Goal: Task Accomplishment & Management: Complete application form

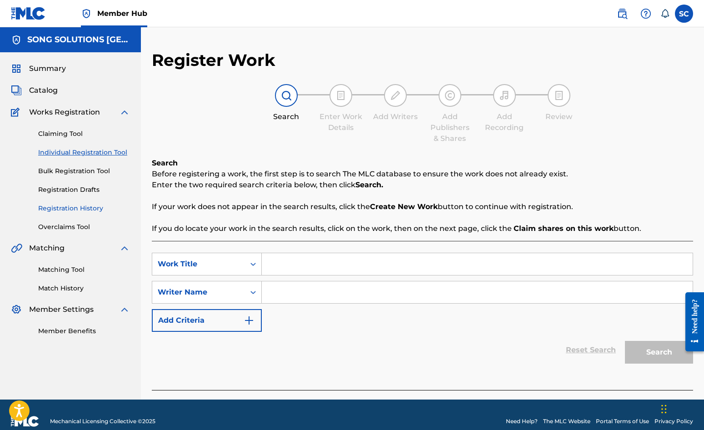
click at [80, 210] on link "Registration History" at bounding box center [84, 208] width 92 height 10
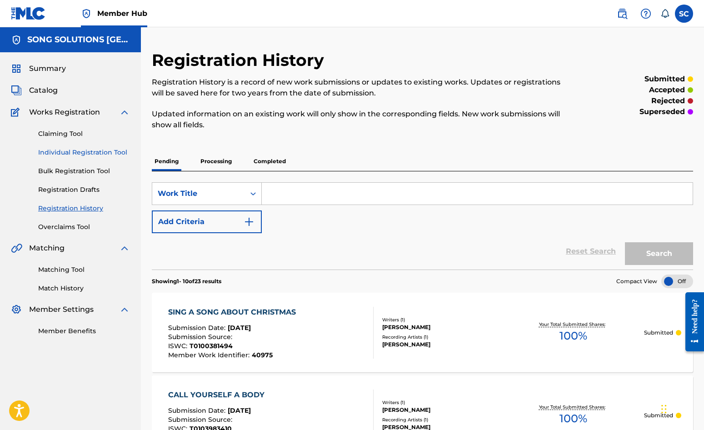
click at [77, 151] on link "Individual Registration Tool" at bounding box center [84, 153] width 92 height 10
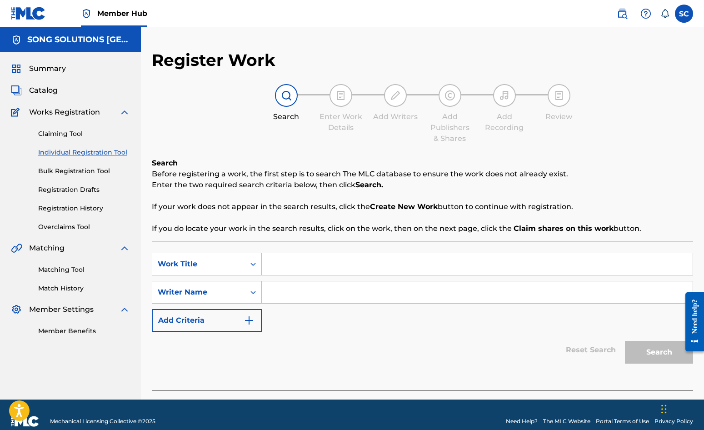
click at [364, 263] on input "Search Form" at bounding box center [477, 264] width 431 height 22
type input "SORRY SONG"
click at [326, 287] on input "Search Form" at bounding box center [477, 292] width 431 height 22
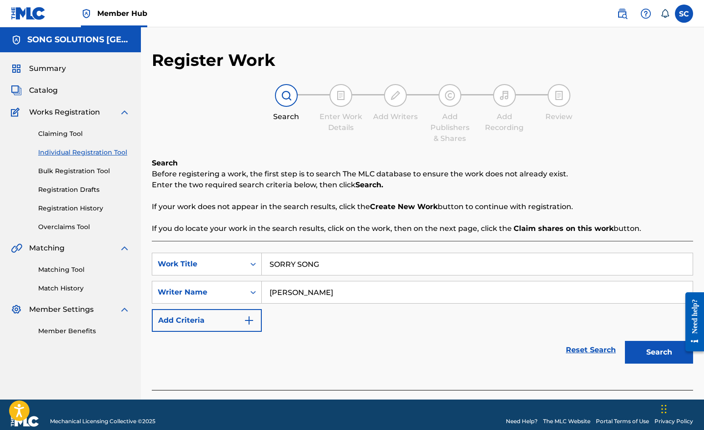
type input "[PERSON_NAME]"
click at [625, 341] on button "Search" at bounding box center [659, 352] width 68 height 23
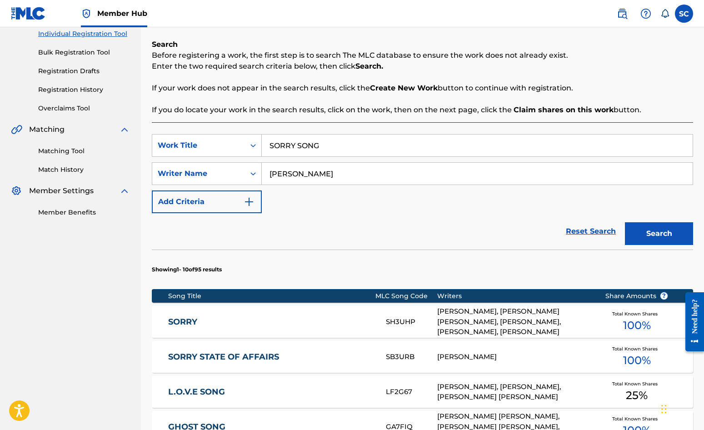
scroll to position [182, 0]
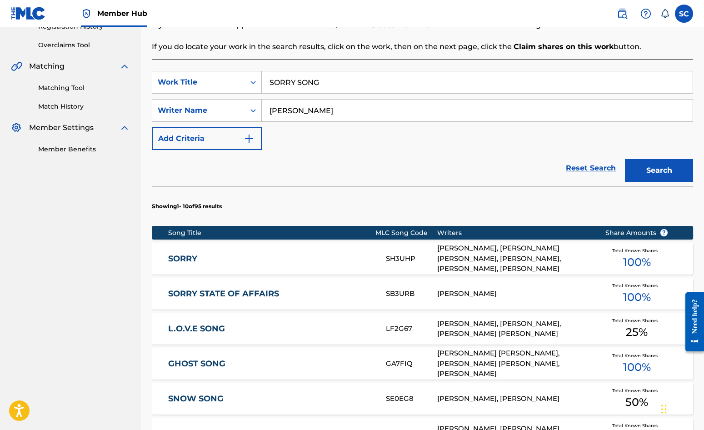
click at [262, 292] on link "SORRY STATE OF AFFAIRS" at bounding box center [270, 293] width 205 height 10
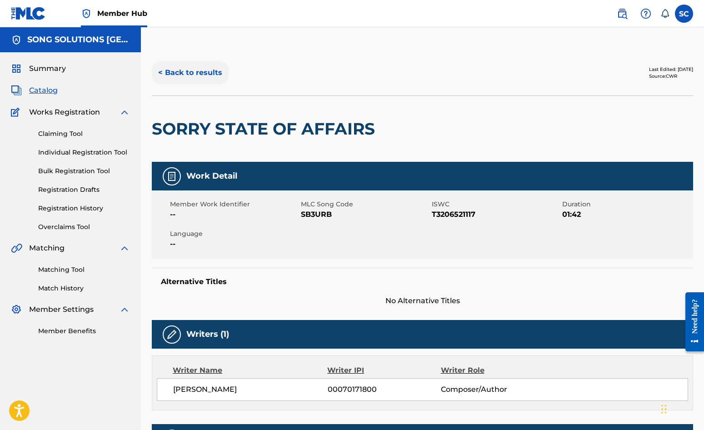
click at [203, 73] on button "< Back to results" at bounding box center [190, 72] width 77 height 23
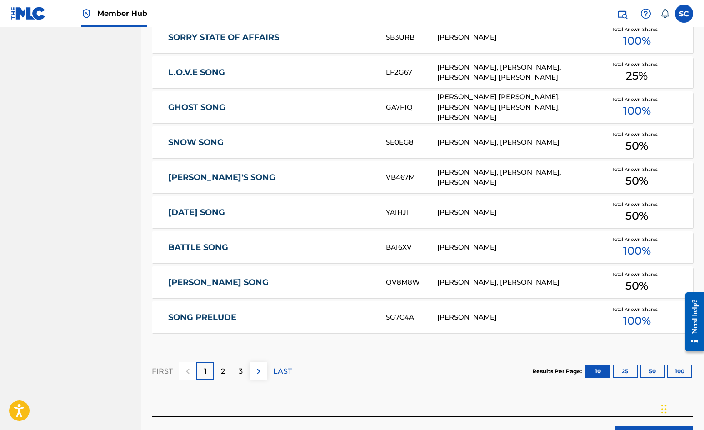
scroll to position [500, 0]
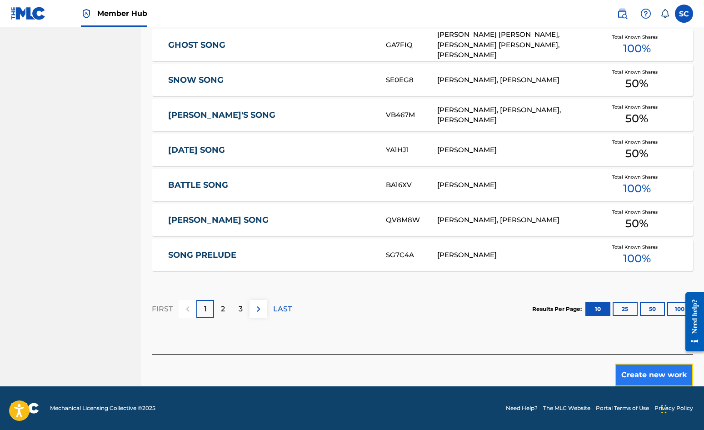
click at [654, 372] on button "Create new work" at bounding box center [654, 374] width 78 height 23
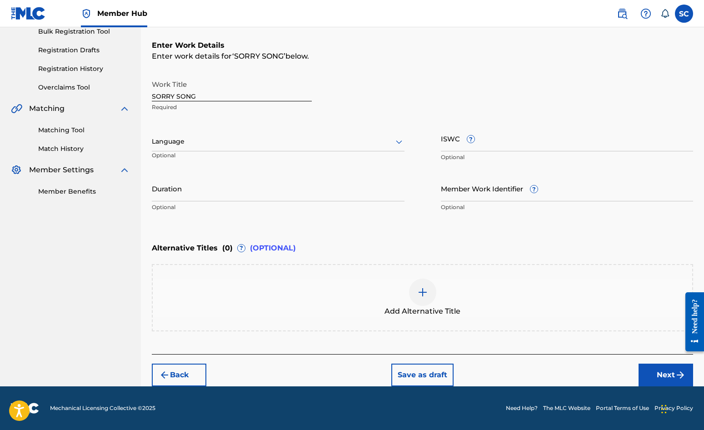
scroll to position [0, 0]
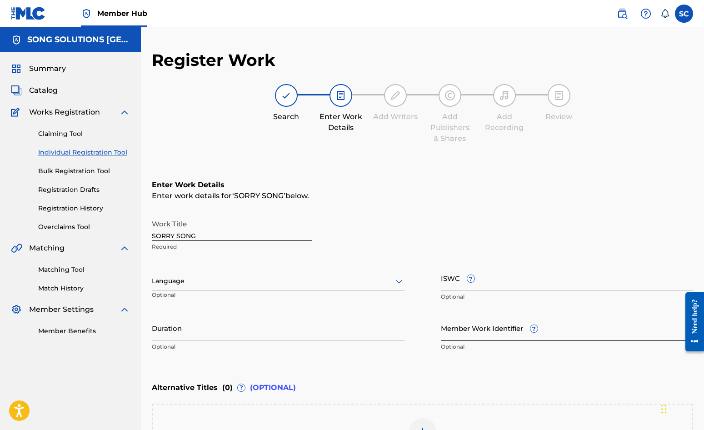
click at [468, 331] on input "Member Work Identifier ?" at bounding box center [567, 328] width 253 height 26
type input "41017"
click at [451, 279] on input "ISWC ?" at bounding box center [567, 278] width 253 height 26
paste input "T-010.398.344-3"
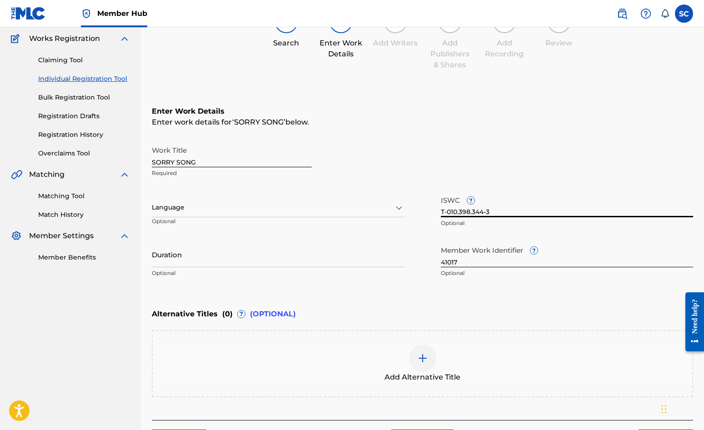
scroll to position [139, 0]
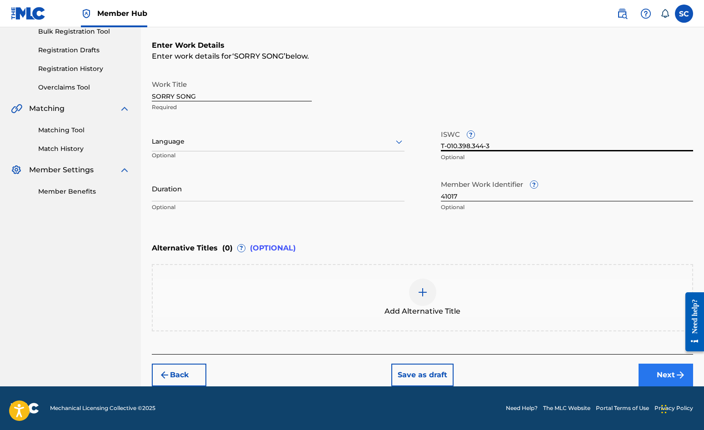
type input "T-010.398.344-3"
click at [658, 374] on button "Next" at bounding box center [665, 374] width 55 height 23
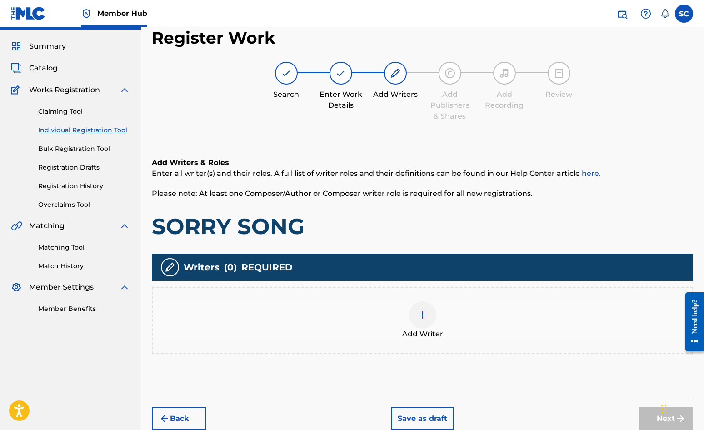
scroll to position [41, 0]
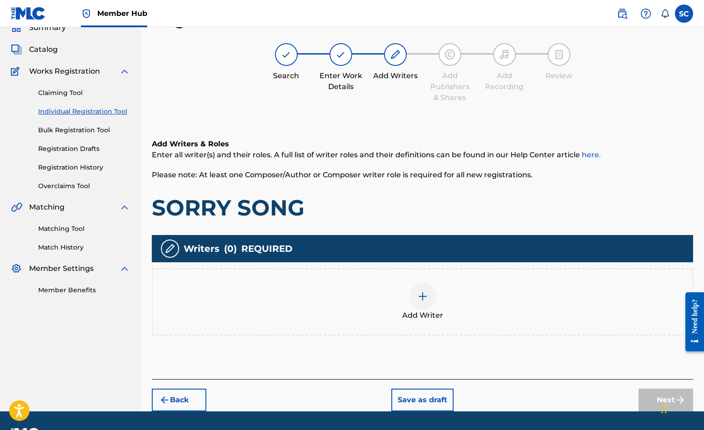
click at [427, 292] on img at bounding box center [422, 296] width 11 height 11
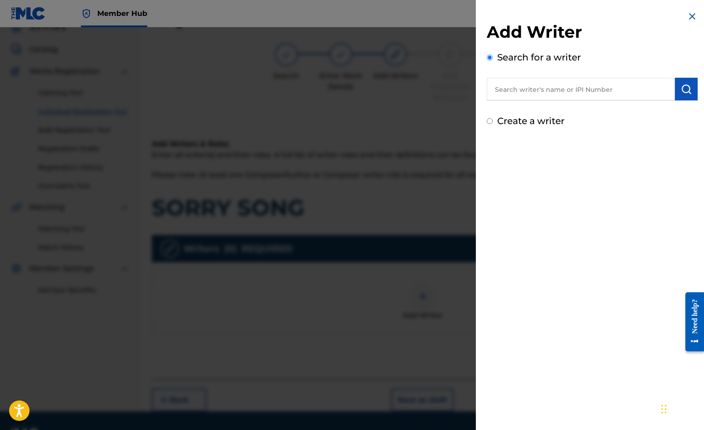
click at [526, 88] on input "text" at bounding box center [580, 89] width 188 height 23
type input "[PERSON_NAME]"
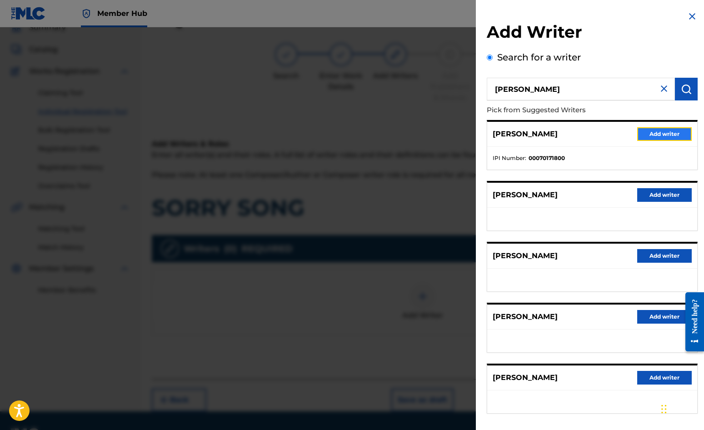
click at [646, 133] on button "Add writer" at bounding box center [664, 134] width 55 height 14
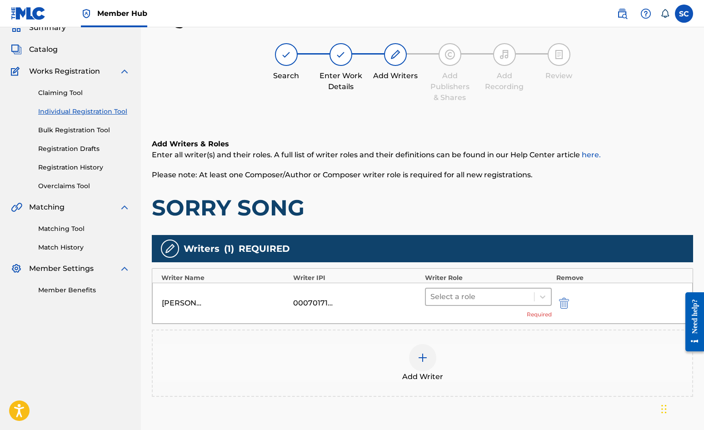
click at [468, 293] on div at bounding box center [479, 296] width 99 height 13
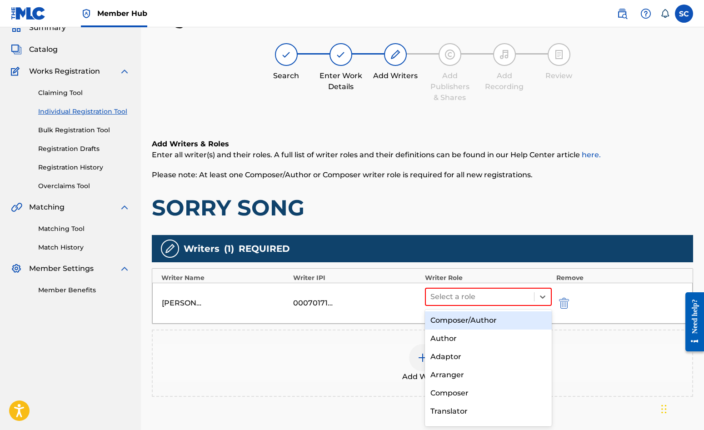
click at [467, 317] on div "Composer/Author" at bounding box center [488, 320] width 127 height 18
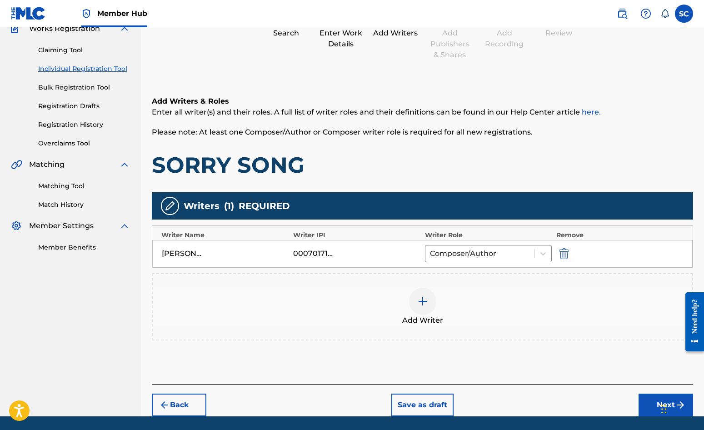
scroll to position [114, 0]
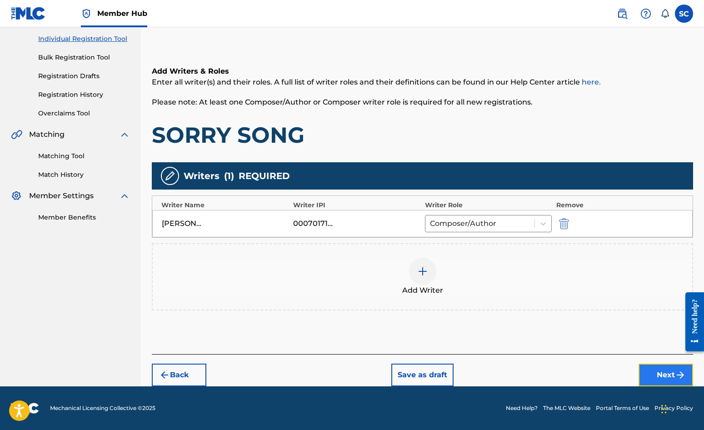
click at [655, 369] on button "Next" at bounding box center [665, 374] width 55 height 23
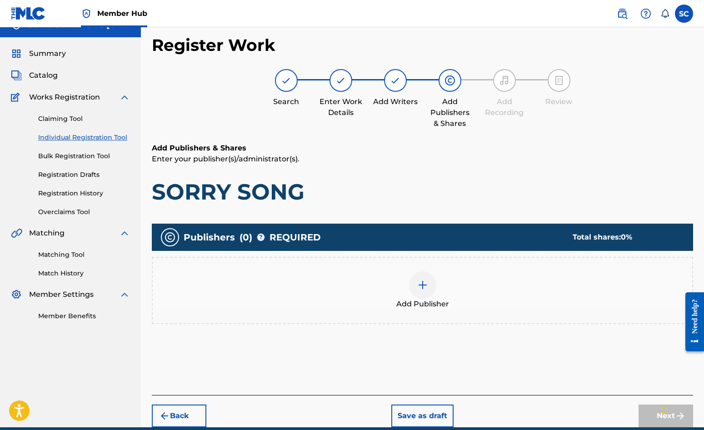
scroll to position [41, 0]
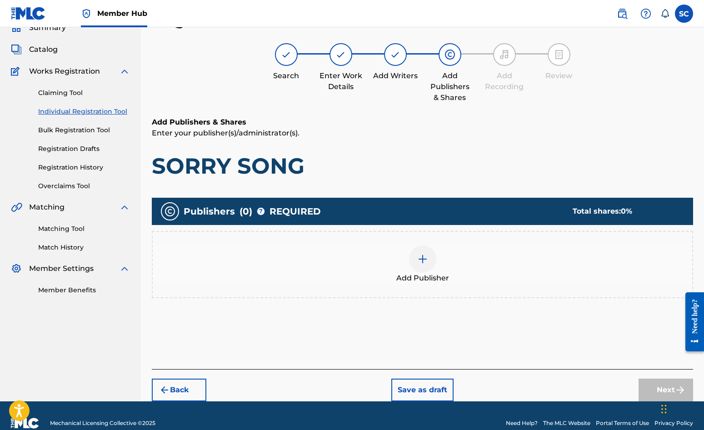
click at [414, 265] on div at bounding box center [422, 258] width 27 height 27
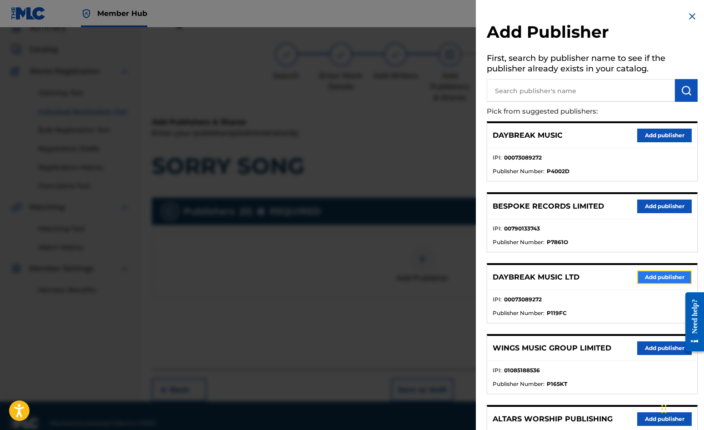
click at [645, 280] on button "Add publisher" at bounding box center [664, 277] width 55 height 14
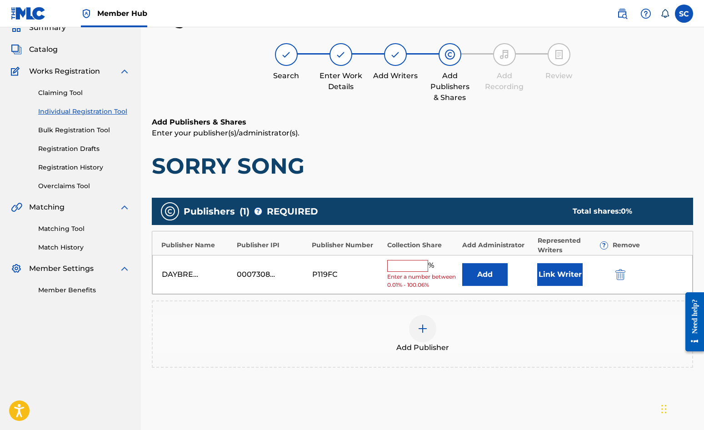
click at [410, 268] on input "text" at bounding box center [407, 266] width 41 height 12
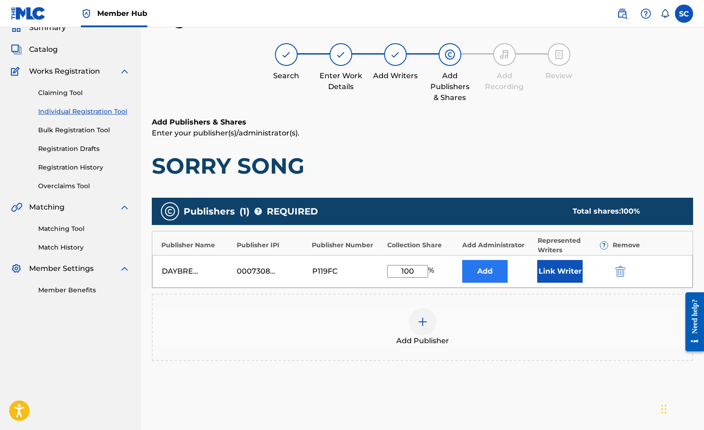
type input "100"
click at [480, 266] on button "Add" at bounding box center [484, 271] width 45 height 23
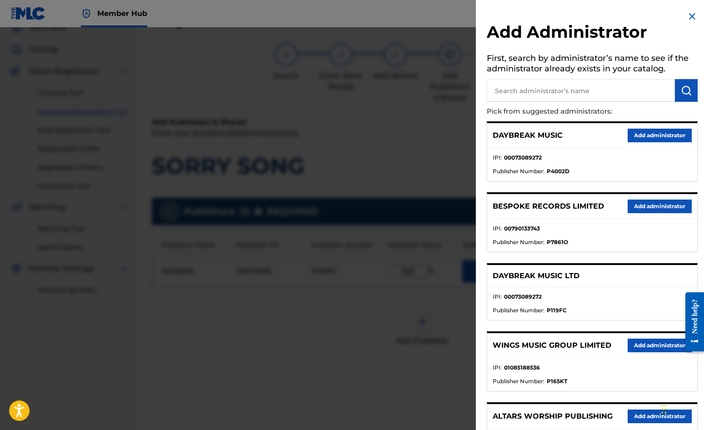
click at [509, 90] on input "text" at bounding box center [580, 90] width 188 height 23
type input "SONG SOLUTIONS"
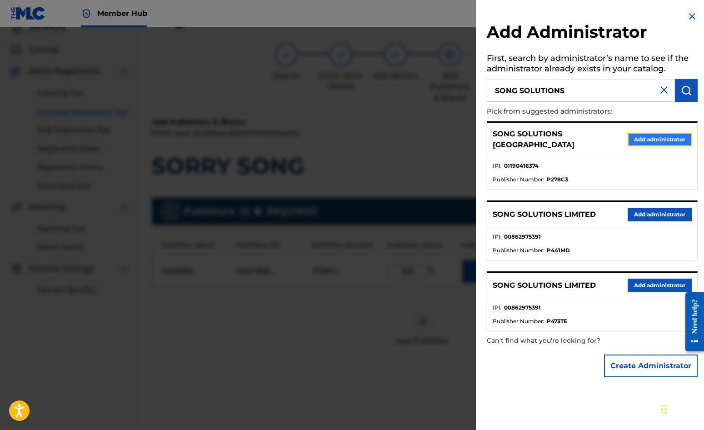
click at [651, 134] on button "Add administrator" at bounding box center [659, 140] width 64 height 14
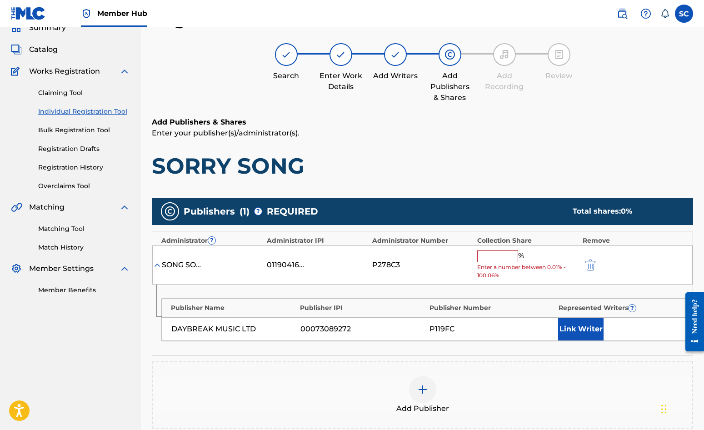
click at [506, 256] on input "text" at bounding box center [497, 256] width 41 height 12
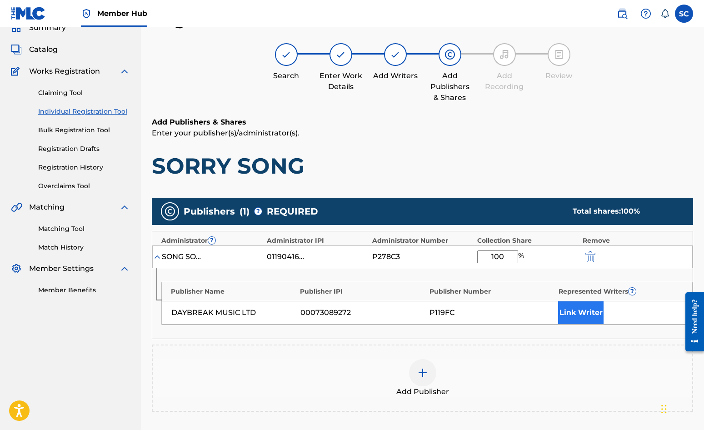
type input "100"
click at [575, 318] on button "Link Writer" at bounding box center [580, 312] width 45 height 23
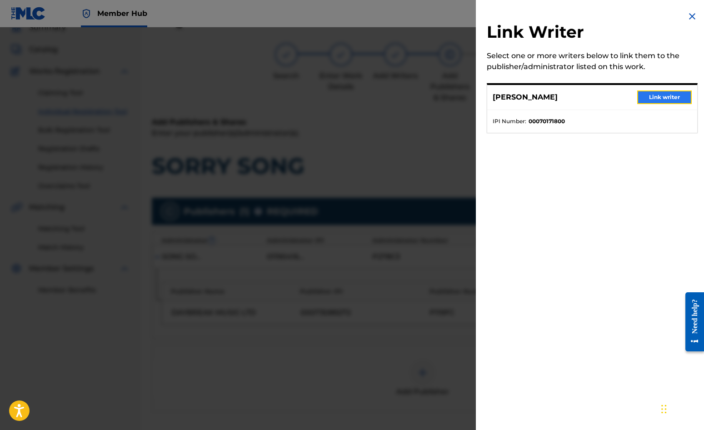
click at [656, 94] on button "Link writer" at bounding box center [664, 97] width 55 height 14
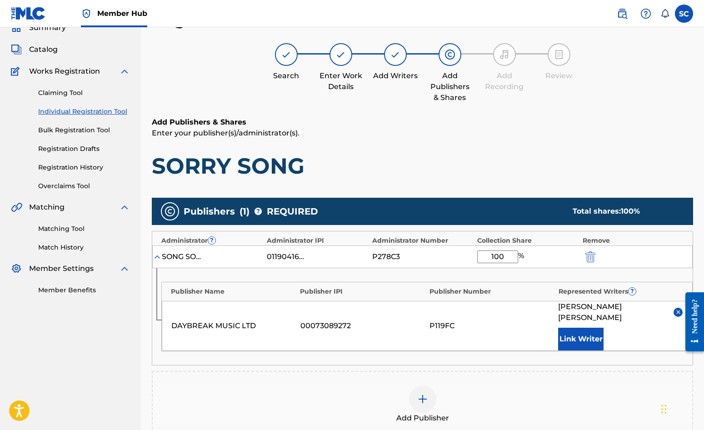
scroll to position [185, 0]
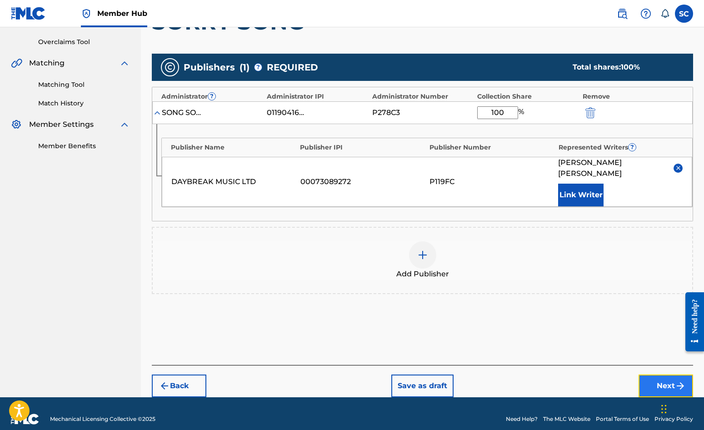
click at [666, 374] on button "Next" at bounding box center [665, 385] width 55 height 23
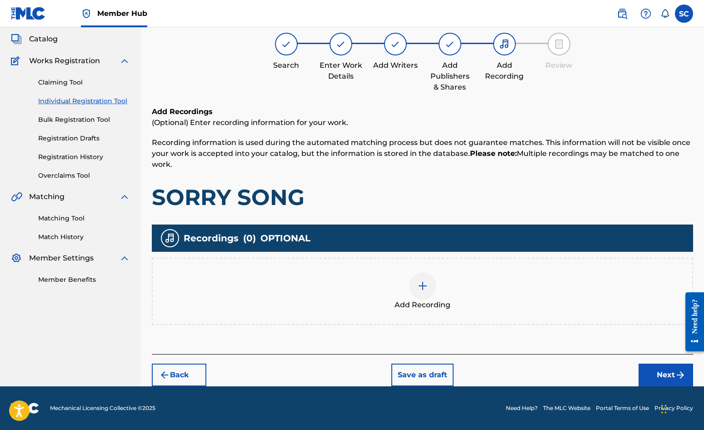
scroll to position [41, 0]
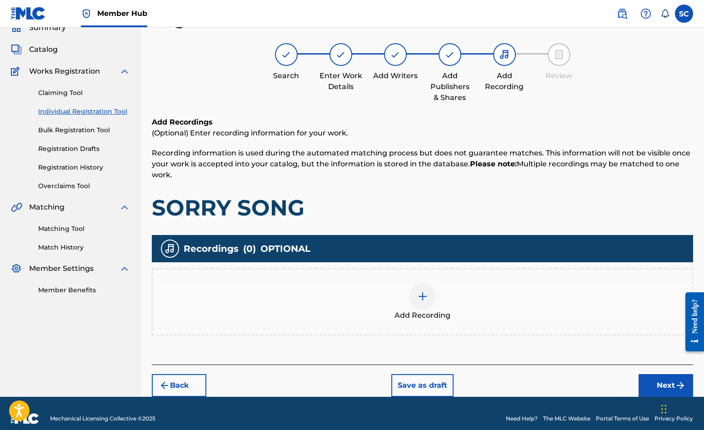
click at [421, 294] on img at bounding box center [422, 296] width 11 height 11
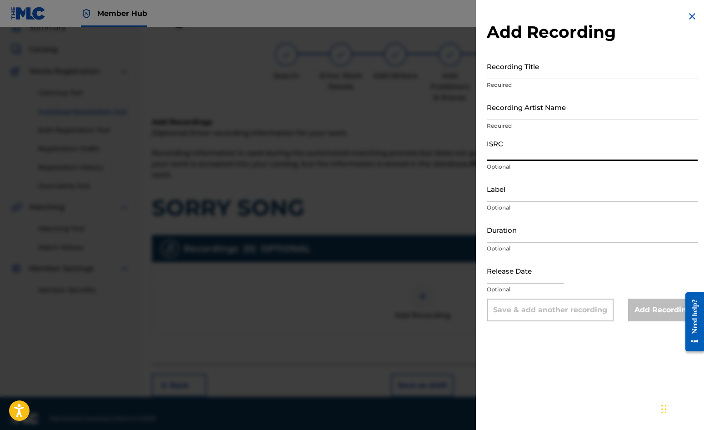
click at [536, 150] on input "ISRC" at bounding box center [591, 148] width 211 height 26
paste input "GBDPR0047510"
type input "GBDPR0047510"
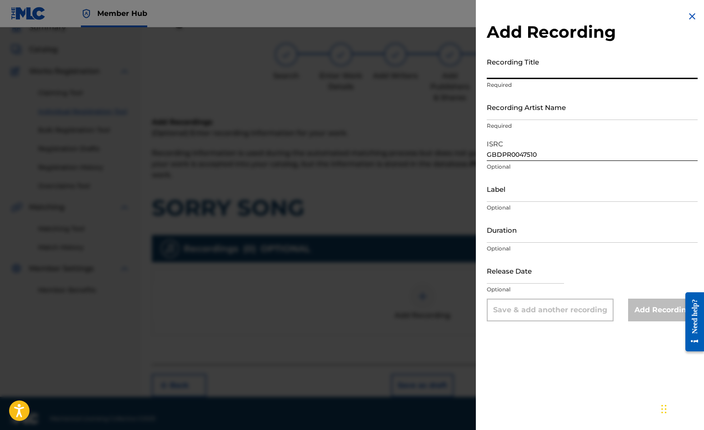
click at [503, 64] on input "Recording Title" at bounding box center [591, 66] width 211 height 26
type input "SORRY SONG"
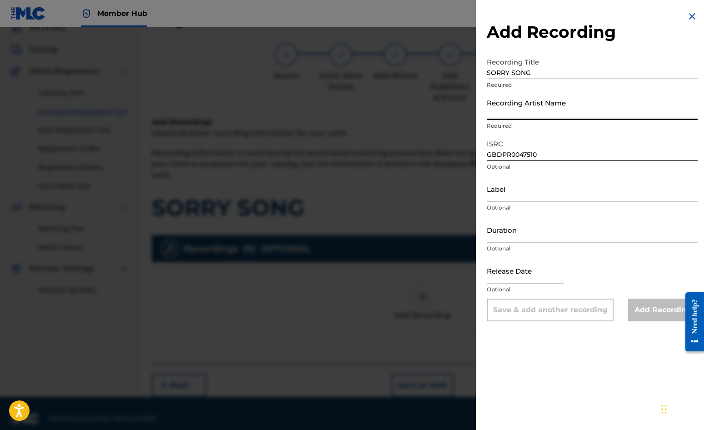
click at [503, 102] on input "Recording Artist Name" at bounding box center [591, 107] width 211 height 26
type input "[PERSON_NAME]"
type input "[DATE]"
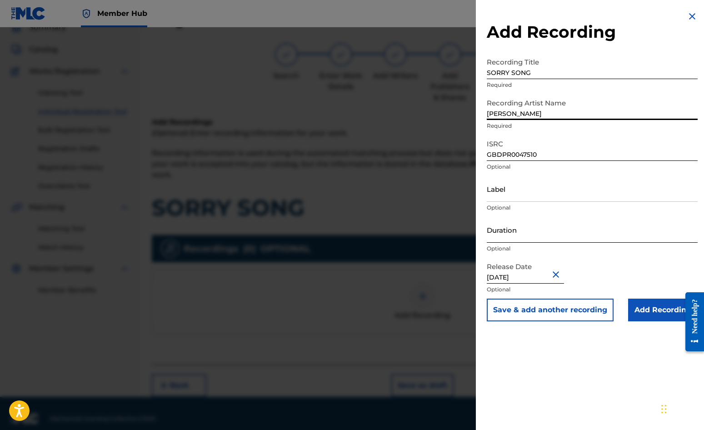
click at [520, 226] on input "Duration" at bounding box center [591, 230] width 211 height 26
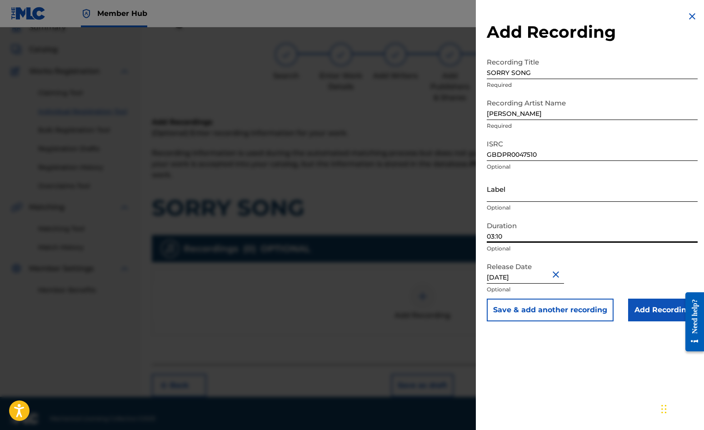
scroll to position [51, 0]
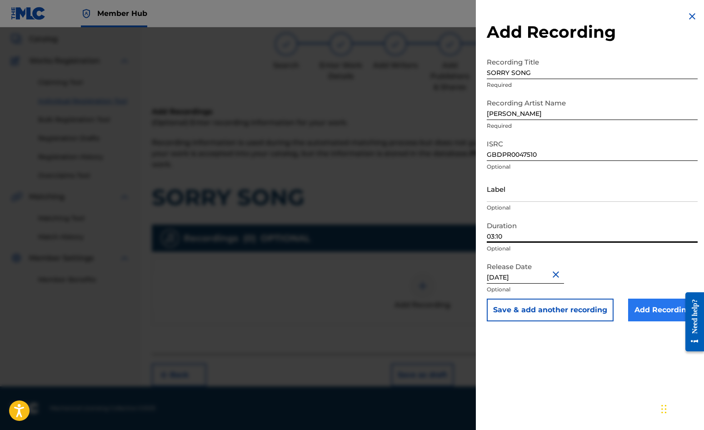
type input "03:10"
click at [651, 313] on input "Add Recording" at bounding box center [662, 309] width 69 height 23
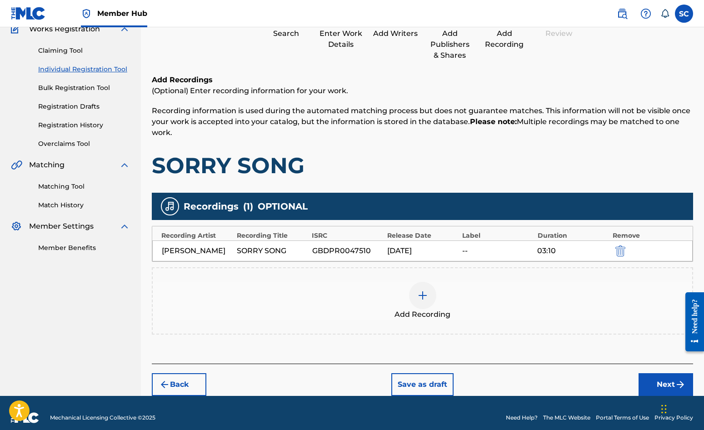
scroll to position [93, 0]
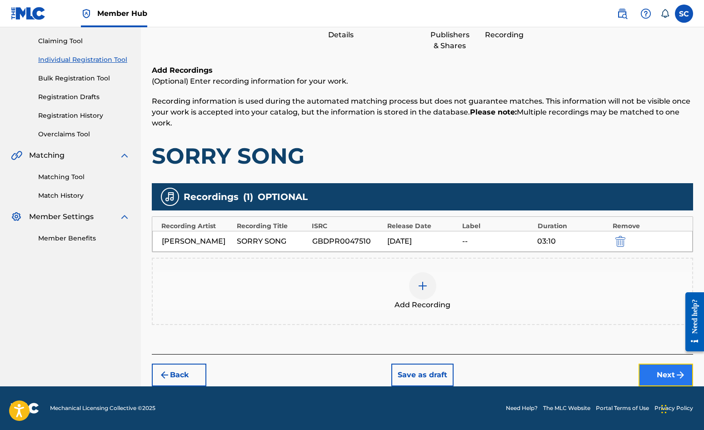
click at [664, 370] on button "Next" at bounding box center [665, 374] width 55 height 23
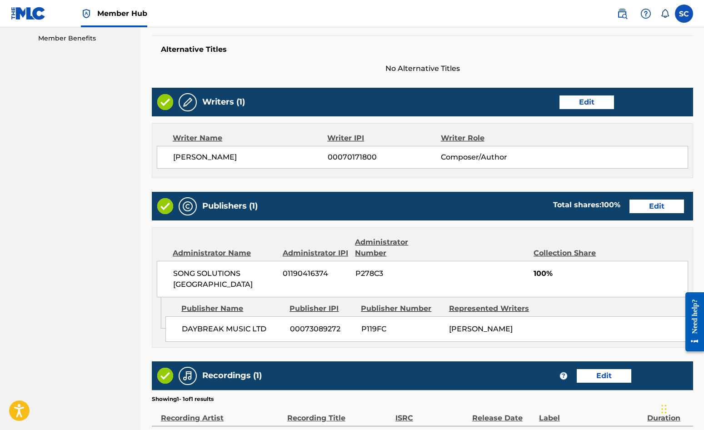
scroll to position [399, 0]
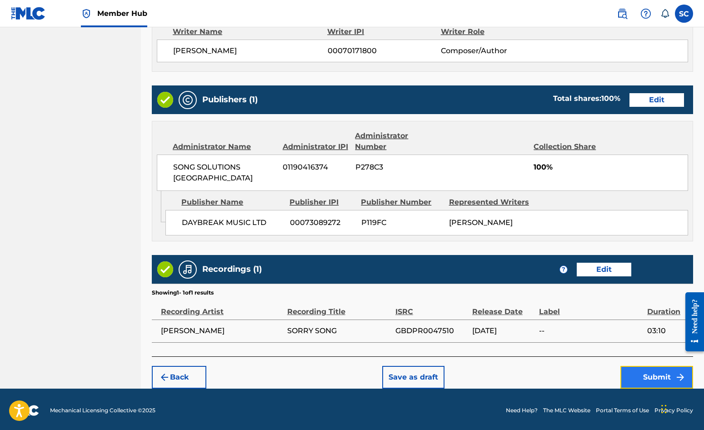
click at [645, 373] on button "Submit" at bounding box center [656, 377] width 73 height 23
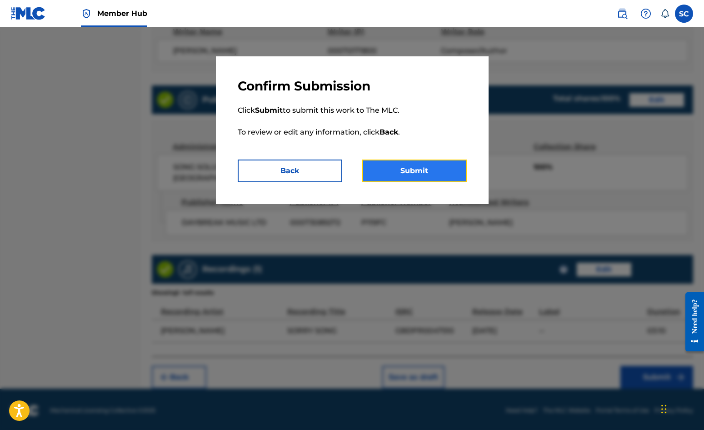
click at [400, 171] on button "Submit" at bounding box center [414, 170] width 104 height 23
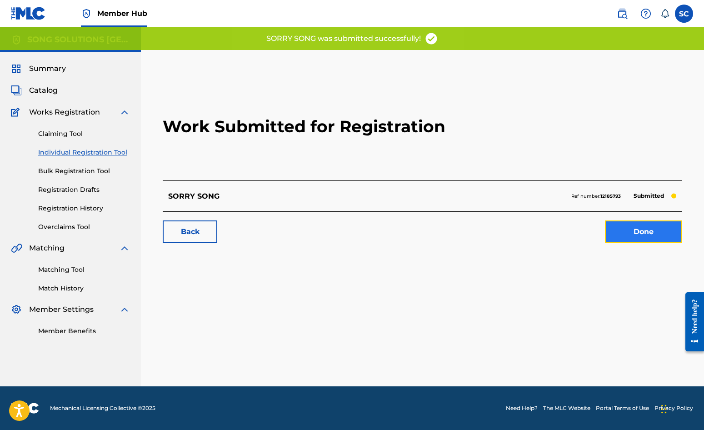
click at [637, 233] on link "Done" at bounding box center [643, 231] width 77 height 23
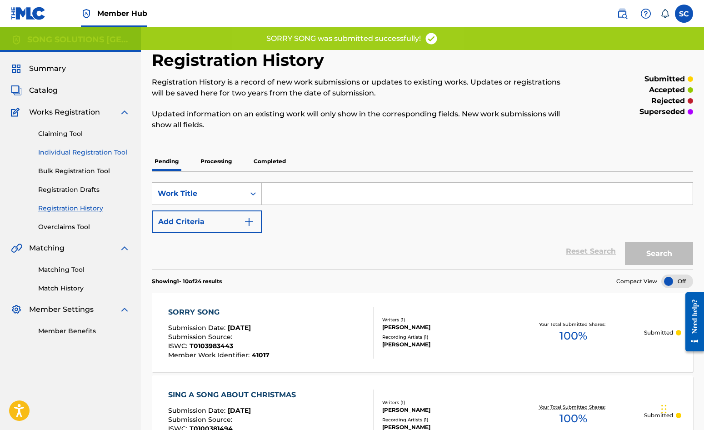
click at [89, 151] on link "Individual Registration Tool" at bounding box center [84, 153] width 92 height 10
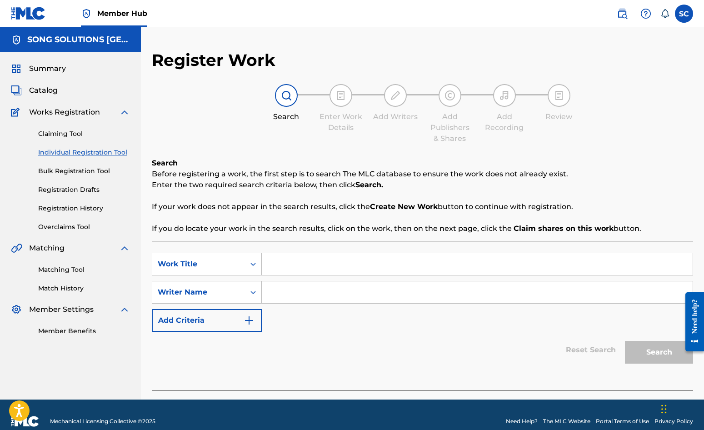
click at [310, 262] on input "Search Form" at bounding box center [477, 264] width 431 height 22
type input "WITH GOD ANYTHING IS POSSIBLE"
click at [288, 296] on input "Search Form" at bounding box center [477, 292] width 431 height 22
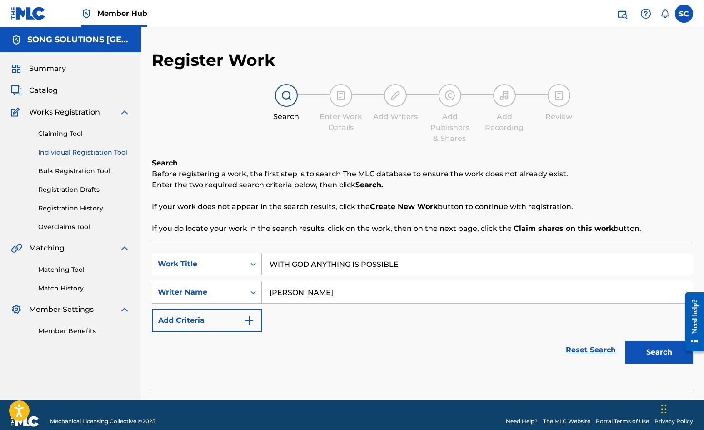
type input "[PERSON_NAME]"
click at [625, 341] on button "Search" at bounding box center [659, 352] width 68 height 23
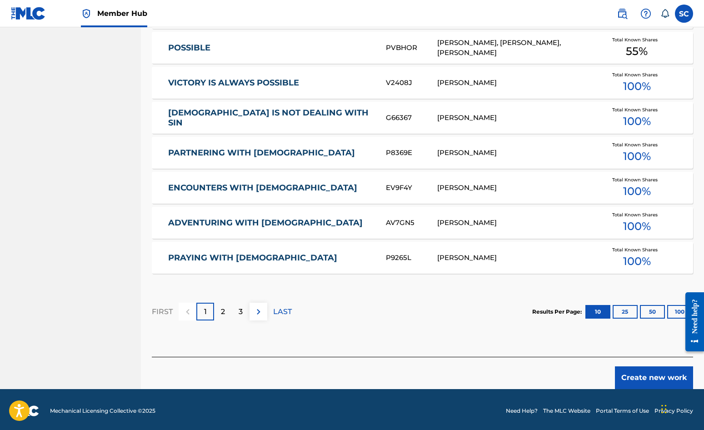
scroll to position [500, 0]
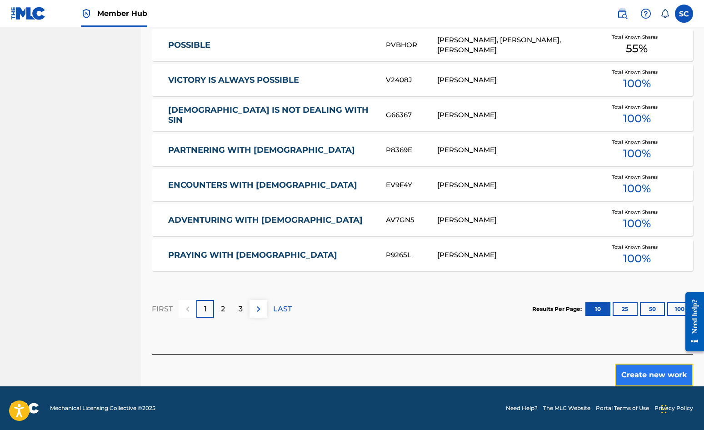
click at [651, 374] on button "Create new work" at bounding box center [654, 374] width 78 height 23
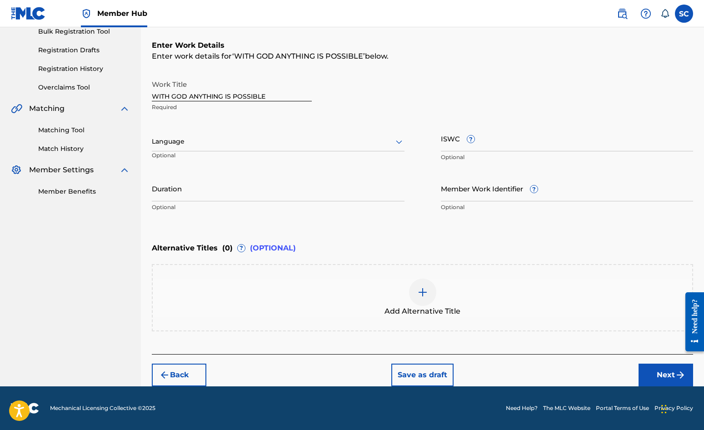
scroll to position [0, 0]
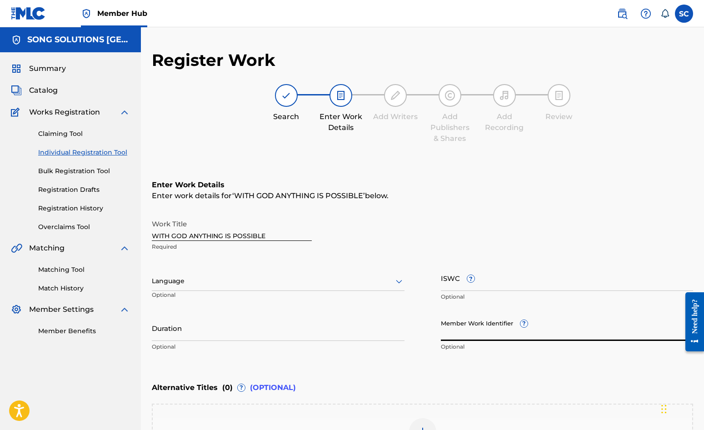
click at [470, 338] on input "Member Work Identifier ?" at bounding box center [567, 328] width 253 height 26
type input "35410"
click at [454, 284] on input "ISWC ?" at bounding box center [567, 278] width 253 height 26
paste input "T-010.398.342-1"
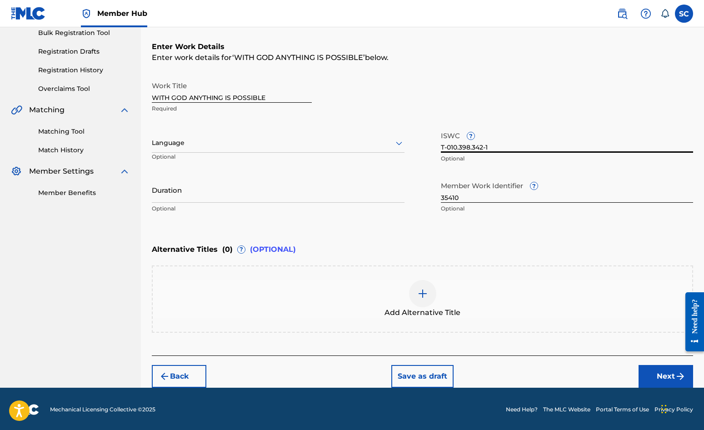
scroll to position [139, 0]
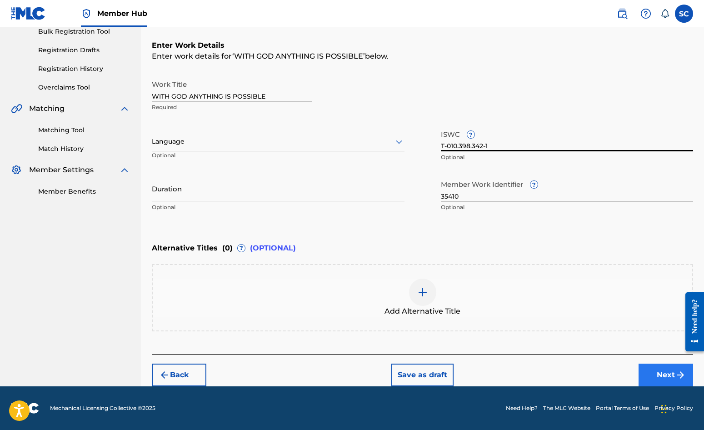
type input "T-010.398.342-1"
click at [661, 376] on button "Next" at bounding box center [665, 374] width 55 height 23
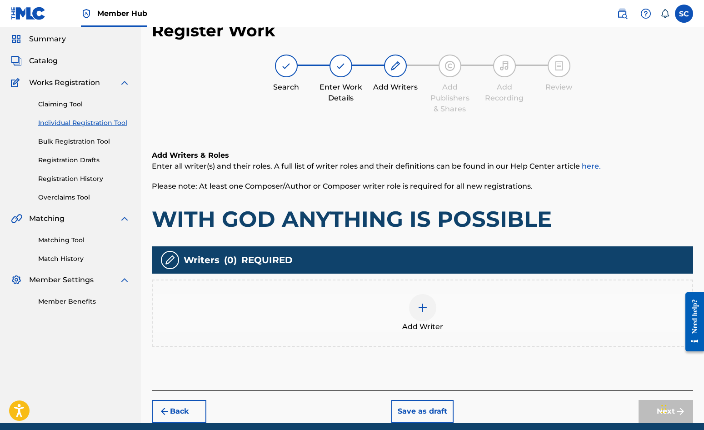
scroll to position [41, 0]
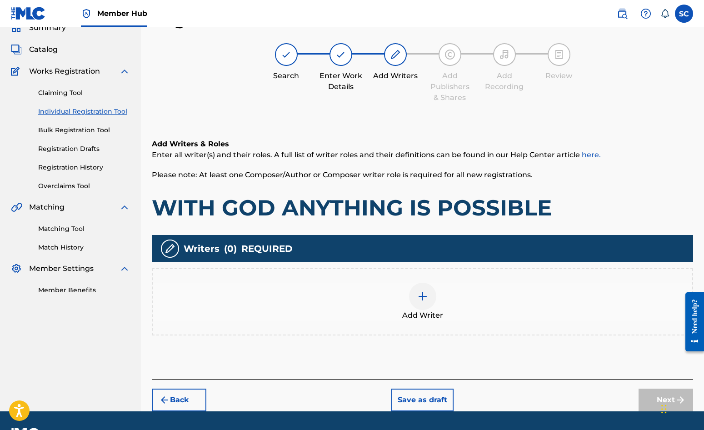
click at [424, 297] on img at bounding box center [422, 296] width 11 height 11
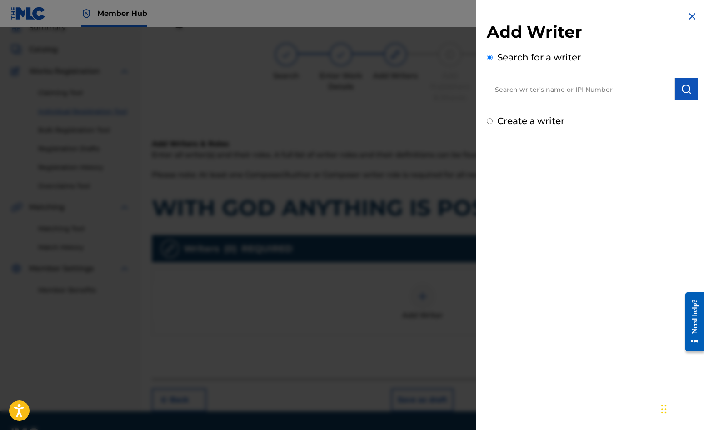
click at [535, 89] on input "text" at bounding box center [580, 89] width 188 height 23
type input "[PERSON_NAME]"
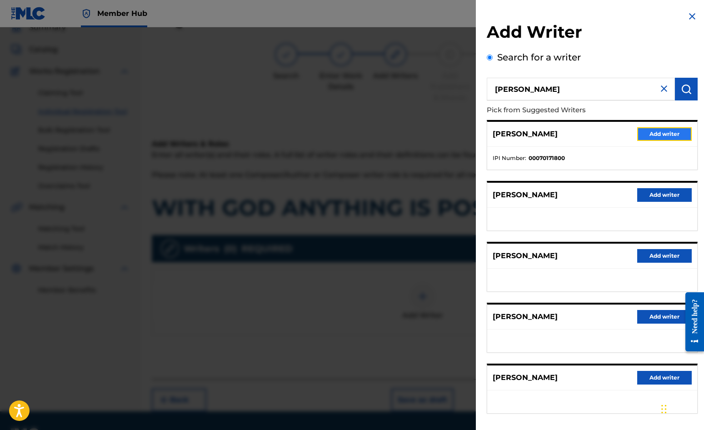
click at [659, 132] on button "Add writer" at bounding box center [664, 134] width 55 height 14
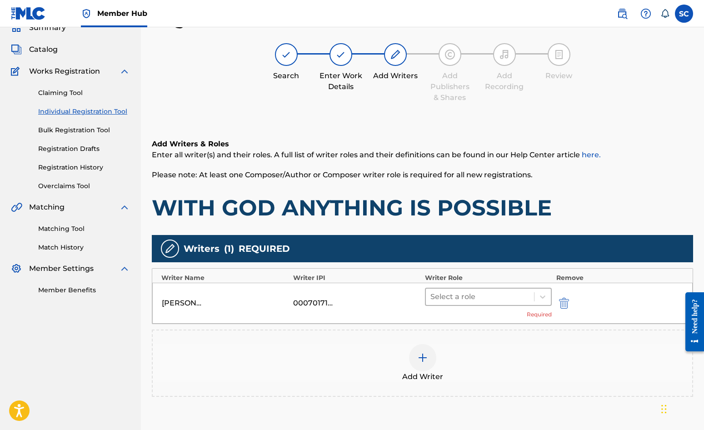
click at [477, 301] on div at bounding box center [479, 296] width 99 height 13
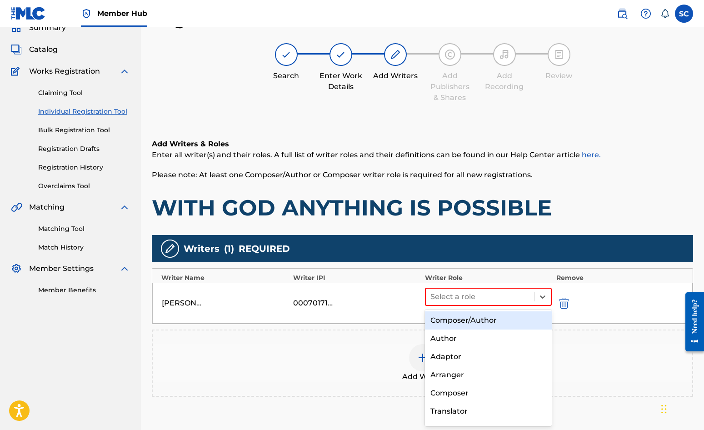
click at [472, 320] on div "Composer/Author" at bounding box center [488, 320] width 127 height 18
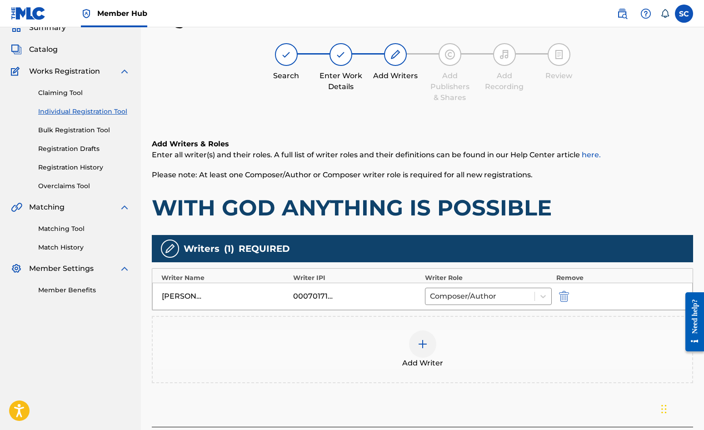
scroll to position [114, 0]
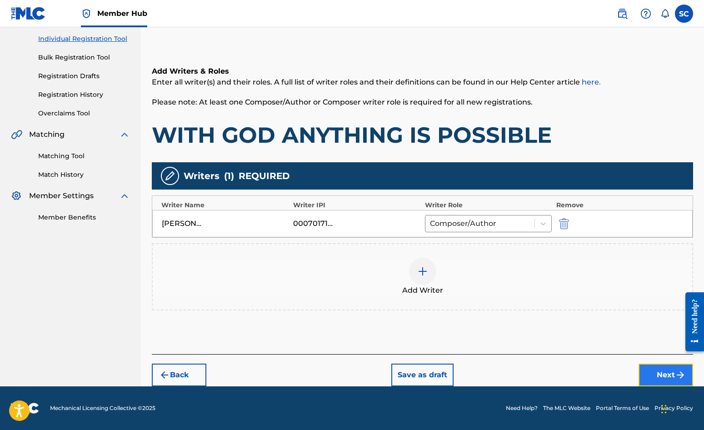
click at [657, 370] on button "Next" at bounding box center [665, 374] width 55 height 23
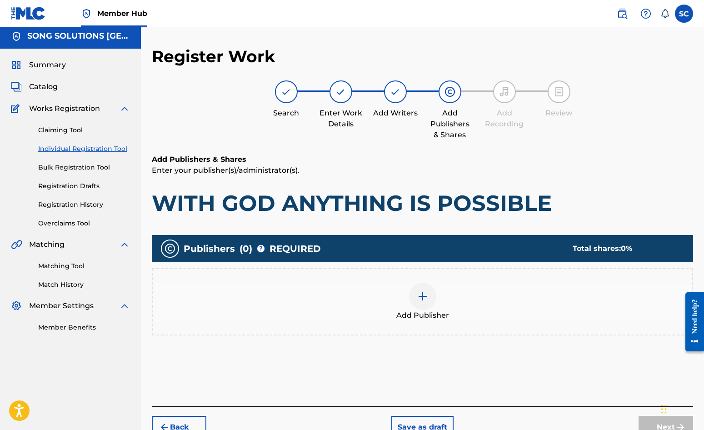
scroll to position [41, 0]
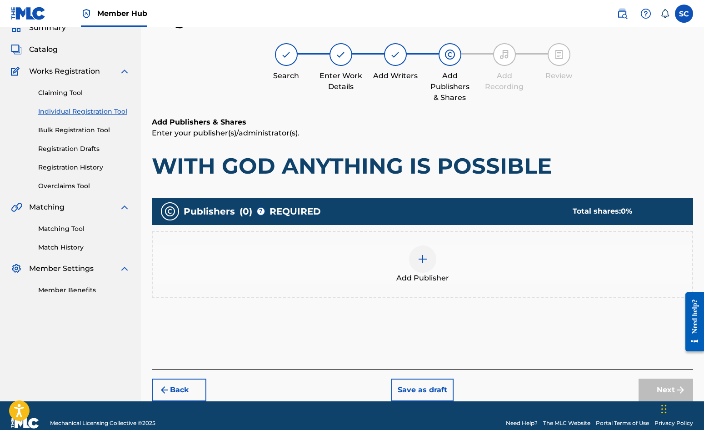
click at [420, 255] on img at bounding box center [422, 258] width 11 height 11
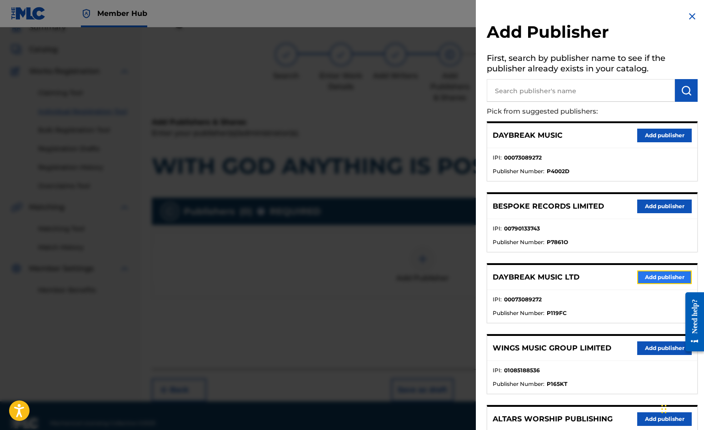
click at [657, 278] on button "Add publisher" at bounding box center [664, 277] width 55 height 14
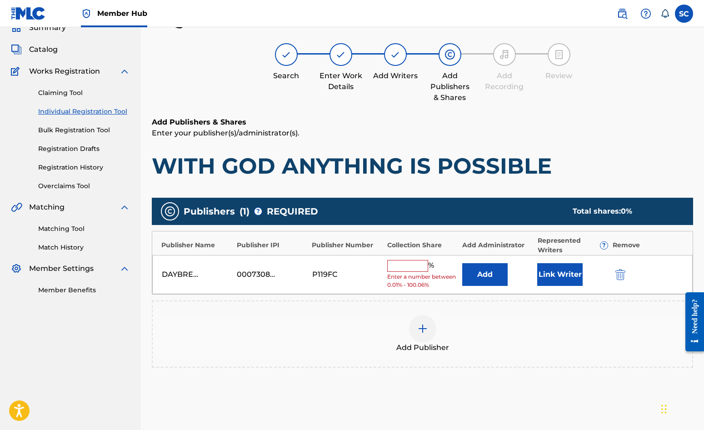
click at [398, 268] on input "text" at bounding box center [407, 266] width 41 height 12
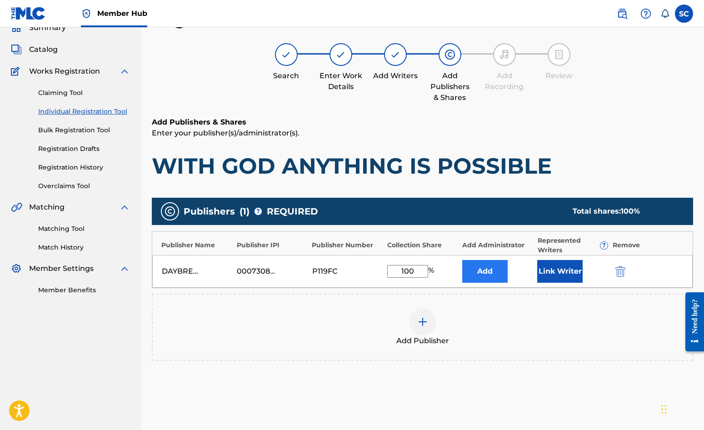
type input "100"
click at [491, 271] on button "Add" at bounding box center [484, 271] width 45 height 23
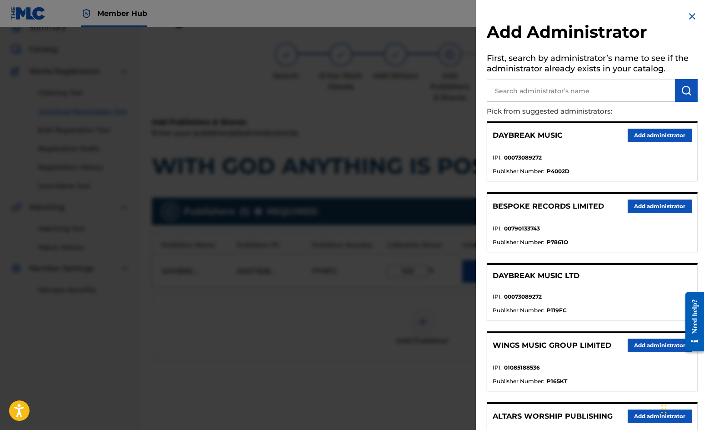
click at [546, 83] on input "text" at bounding box center [580, 90] width 188 height 23
type input "SONG SOLUTIONS"
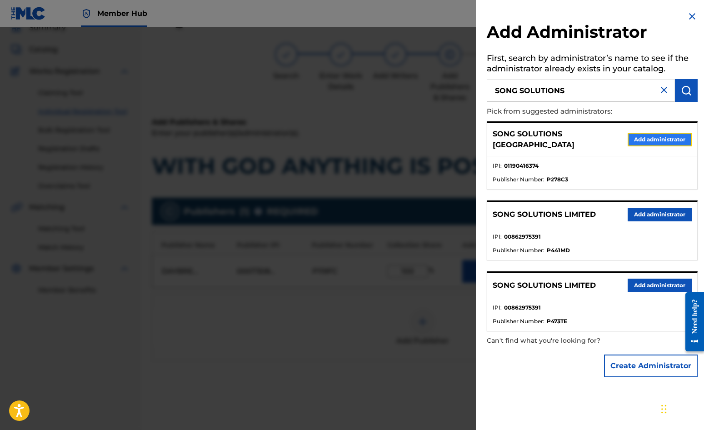
click at [649, 136] on button "Add administrator" at bounding box center [659, 140] width 64 height 14
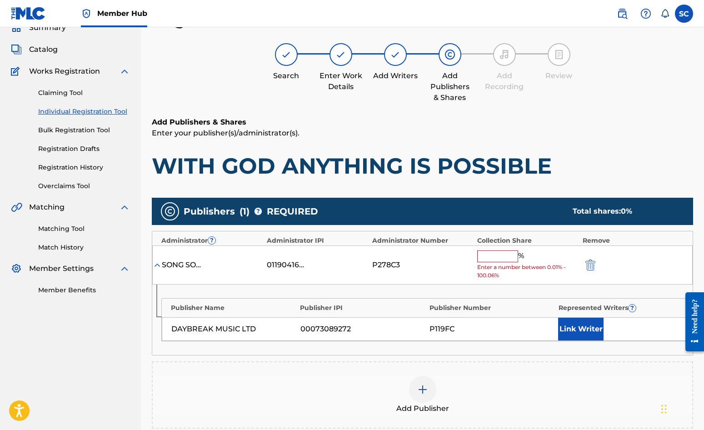
click at [497, 254] on input "text" at bounding box center [497, 256] width 41 height 12
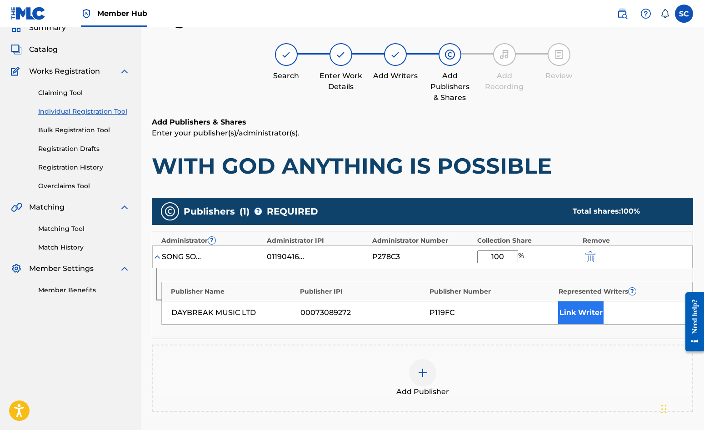
type input "100"
click at [575, 312] on button "Link Writer" at bounding box center [580, 312] width 45 height 23
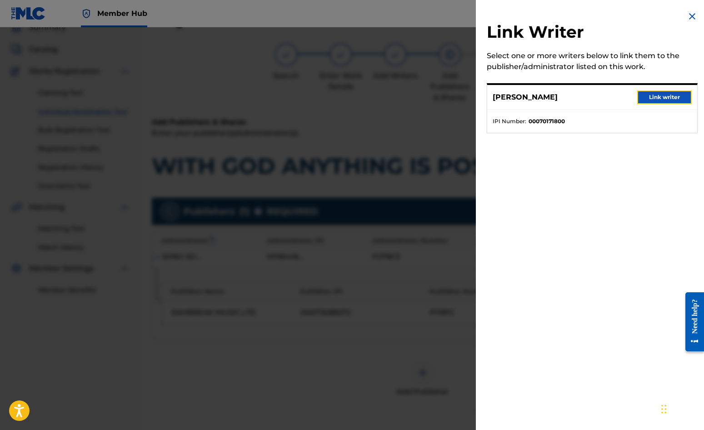
drag, startPoint x: 655, startPoint y: 95, endPoint x: 649, endPoint y: 100, distance: 7.8
click at [655, 96] on button "Link writer" at bounding box center [664, 97] width 55 height 14
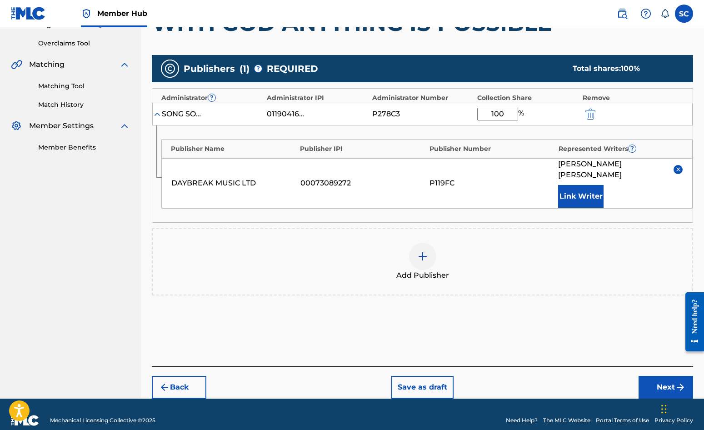
scroll to position [185, 0]
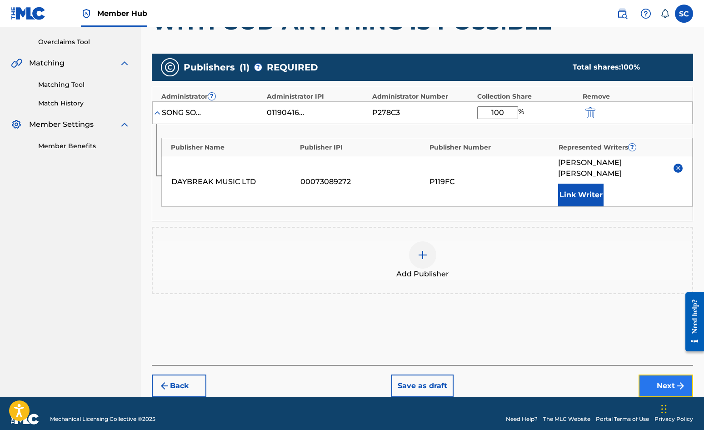
click at [662, 376] on button "Next" at bounding box center [665, 385] width 55 height 23
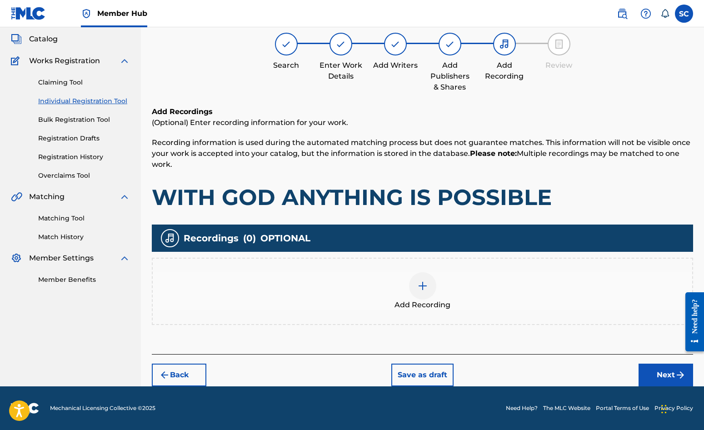
scroll to position [41, 0]
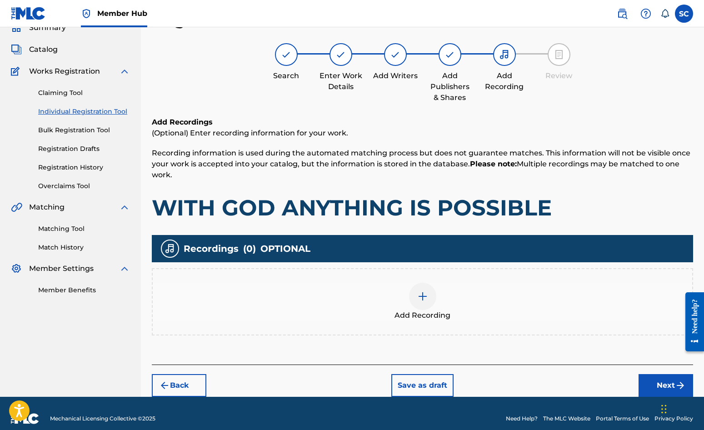
click at [419, 297] on img at bounding box center [422, 296] width 11 height 11
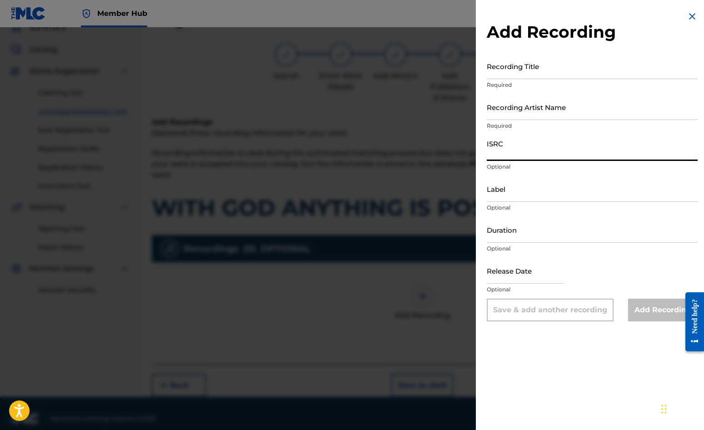
click at [510, 146] on input "ISRC" at bounding box center [591, 148] width 211 height 26
paste input "GBDPR0047511"
type input "GBDPR0047511"
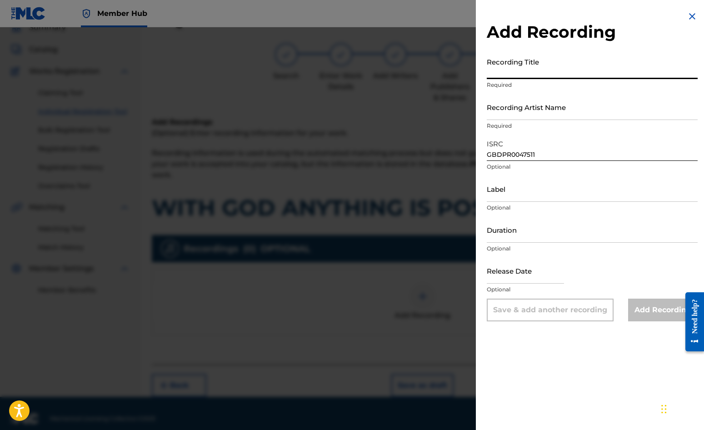
click at [520, 65] on input "Recording Title" at bounding box center [591, 66] width 211 height 26
type input "WITH GOD ANYTHING IS POSSIBLE"
click at [554, 109] on input "Recording Artist Name" at bounding box center [591, 107] width 211 height 26
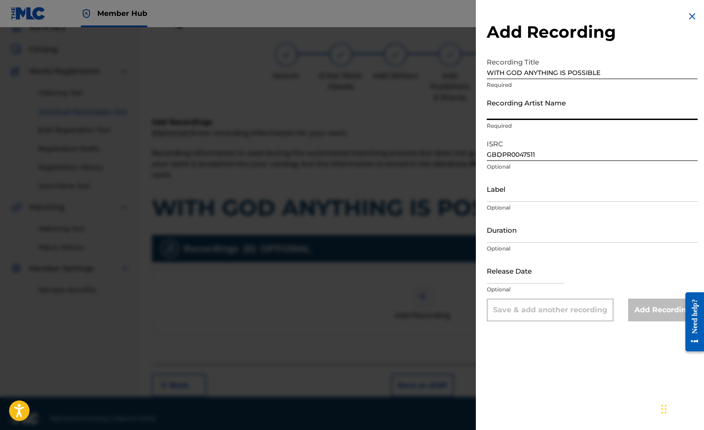
type input "[PERSON_NAME]"
type input "[DATE]"
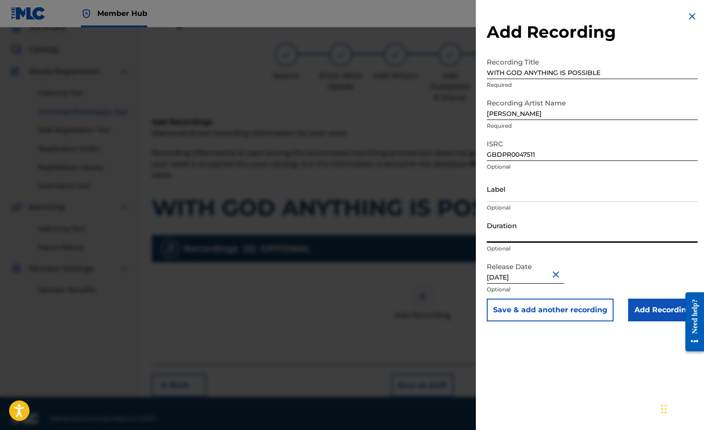
drag, startPoint x: 532, startPoint y: 232, endPoint x: 454, endPoint y: 225, distance: 78.9
click at [454, 225] on div "Add Recording Recording Title WITH GOD ANYTHING IS POSSIBLE Required Recording …" at bounding box center [352, 228] width 704 height 402
type input "03:05"
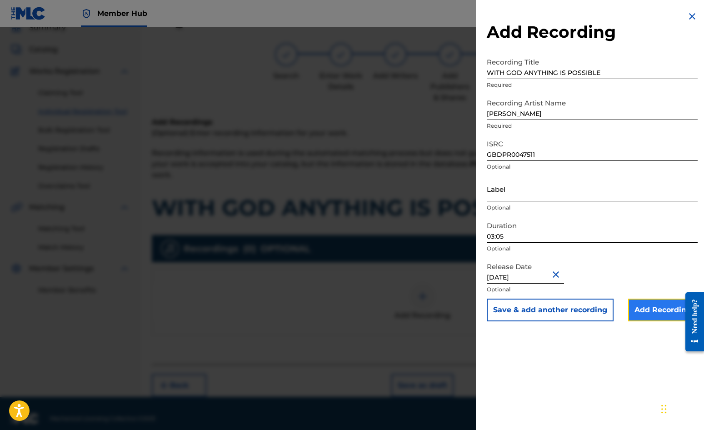
click at [639, 309] on input "Add Recording" at bounding box center [662, 309] width 69 height 23
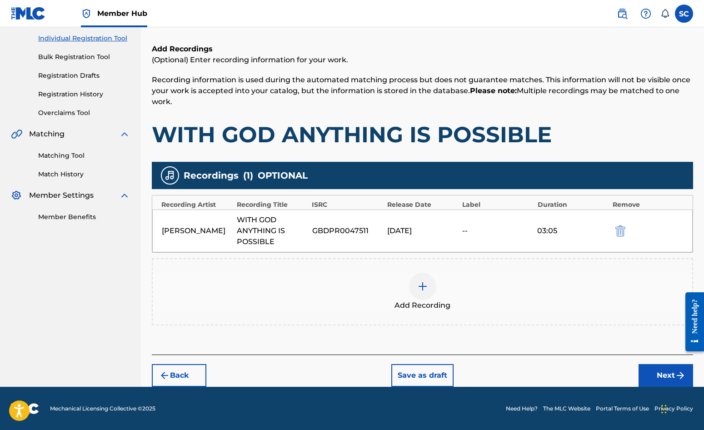
scroll to position [114, 0]
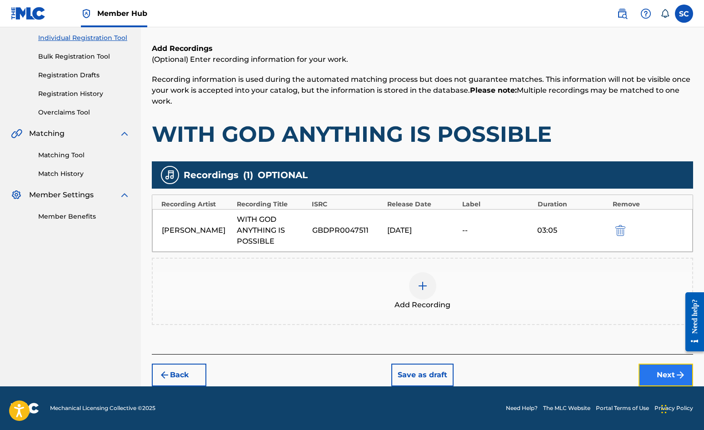
click at [654, 373] on button "Next" at bounding box center [665, 374] width 55 height 23
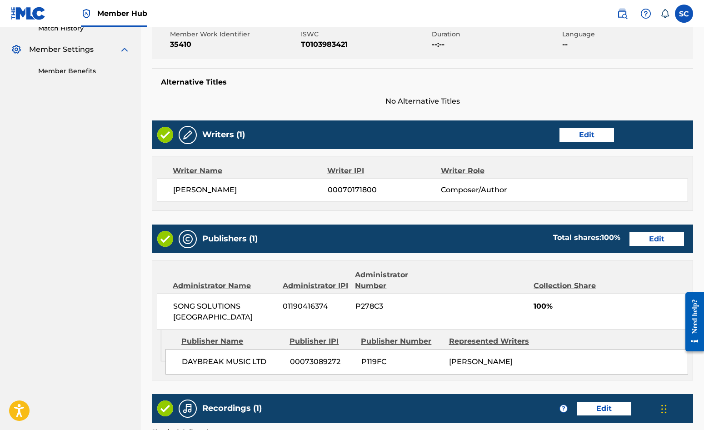
scroll to position [399, 0]
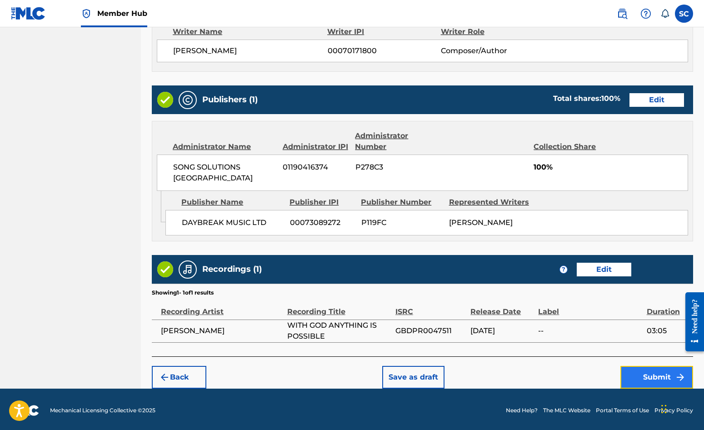
click at [648, 375] on button "Submit" at bounding box center [656, 377] width 73 height 23
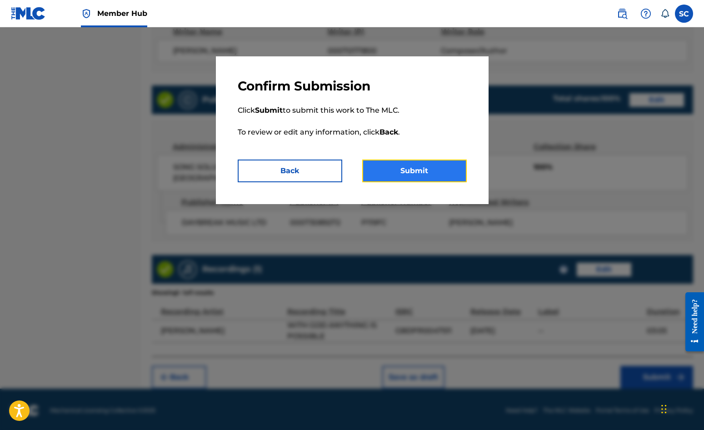
click at [421, 171] on button "Submit" at bounding box center [414, 170] width 104 height 23
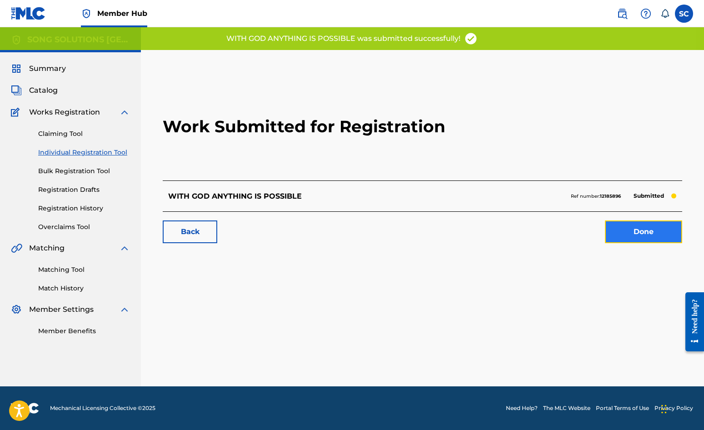
click at [641, 231] on link "Done" at bounding box center [643, 231] width 77 height 23
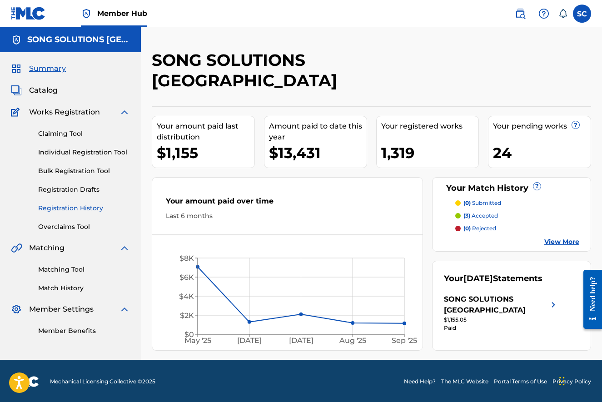
click at [72, 208] on link "Registration History" at bounding box center [84, 208] width 92 height 10
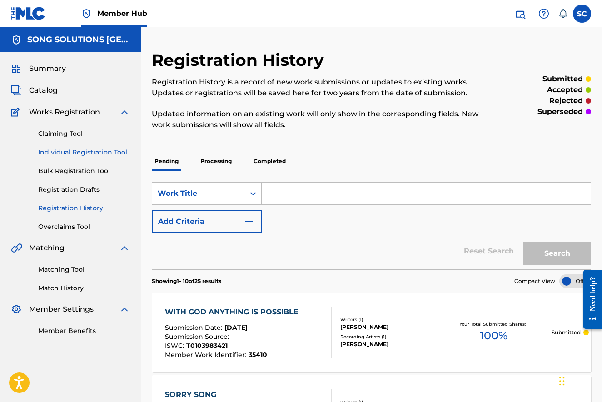
click at [86, 150] on link "Individual Registration Tool" at bounding box center [84, 153] width 92 height 10
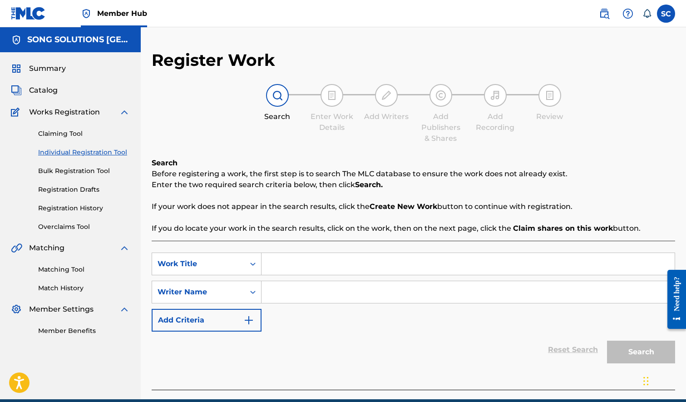
click at [171, 402] on html "Accessibility Screen-Reader Guide, Feedback, and Issue Reporting | New window 0…" at bounding box center [343, 201] width 686 height 402
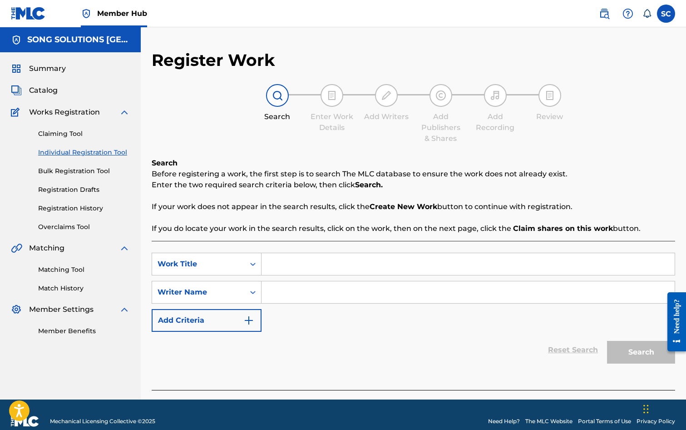
click at [290, 263] on input "Search Form" at bounding box center [468, 264] width 413 height 22
click at [308, 266] on input "Search Form" at bounding box center [468, 264] width 413 height 22
type input "y"
type input "YOU'VE GOTTA HAVE FAITH"
click at [291, 290] on input "Search Form" at bounding box center [468, 292] width 413 height 22
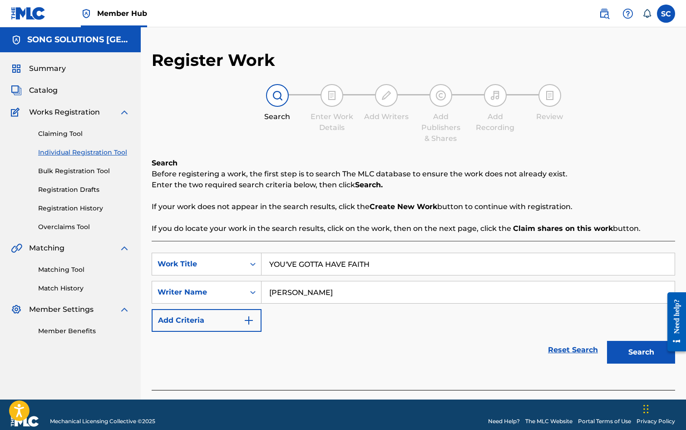
type input "[PERSON_NAME]"
click at [601, 341] on button "Search" at bounding box center [641, 352] width 68 height 23
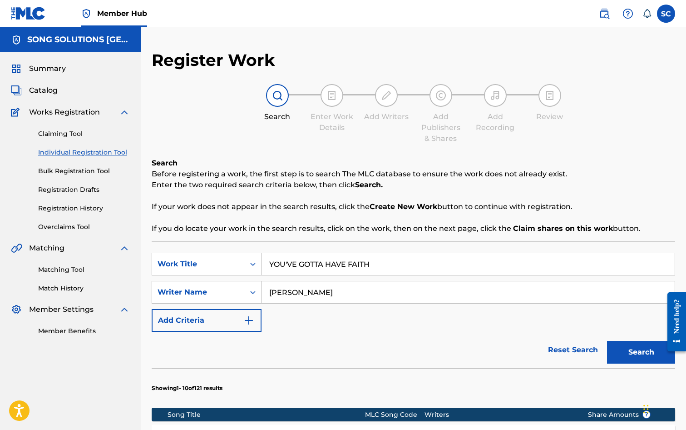
scroll to position [227, 0]
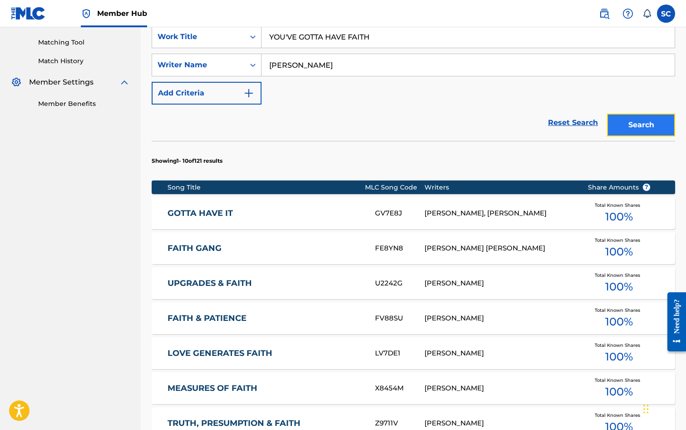
click at [601, 123] on button "Search" at bounding box center [641, 125] width 68 height 23
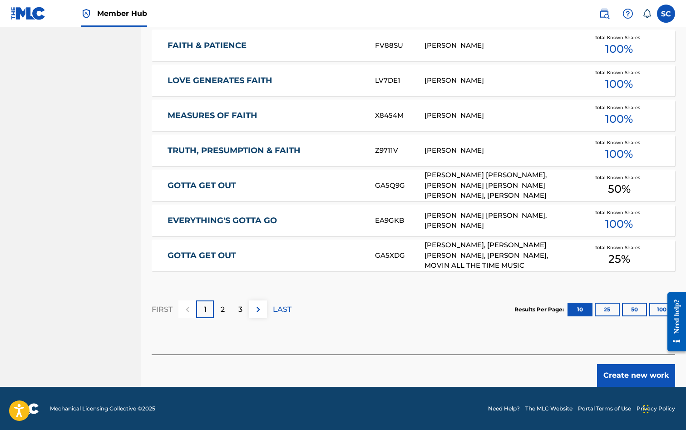
scroll to position [500, 0]
click at [601, 374] on button "Create new work" at bounding box center [636, 374] width 78 height 23
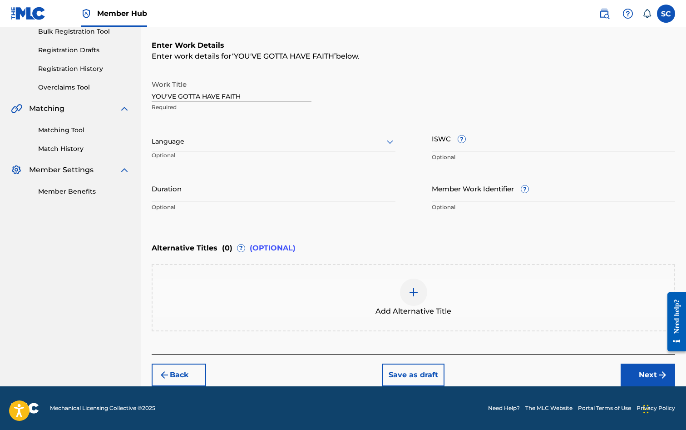
scroll to position [0, 0]
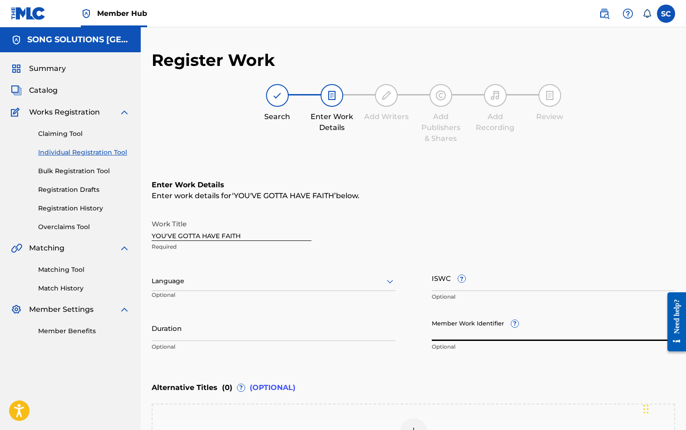
click at [448, 327] on input "Member Work Identifier ?" at bounding box center [554, 328] width 244 height 26
type input "35492"
click at [443, 287] on input "ISWC ?" at bounding box center [554, 278] width 244 height 26
paste input "T-010.398.343-2"
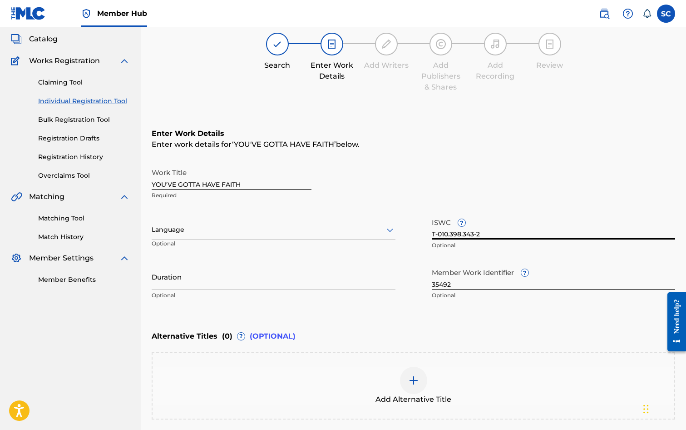
scroll to position [139, 0]
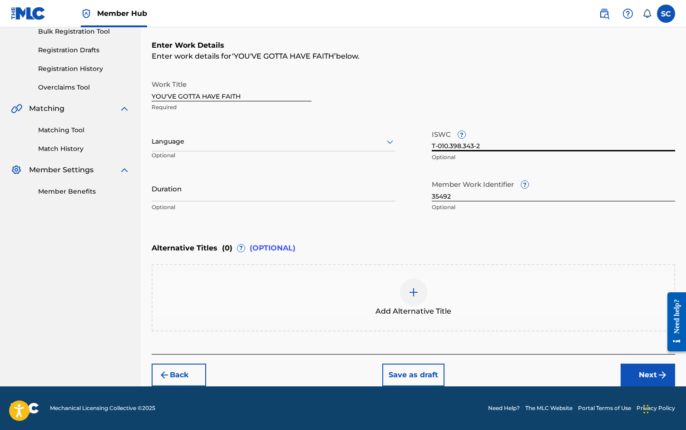
type input "T-010.398.343-2"
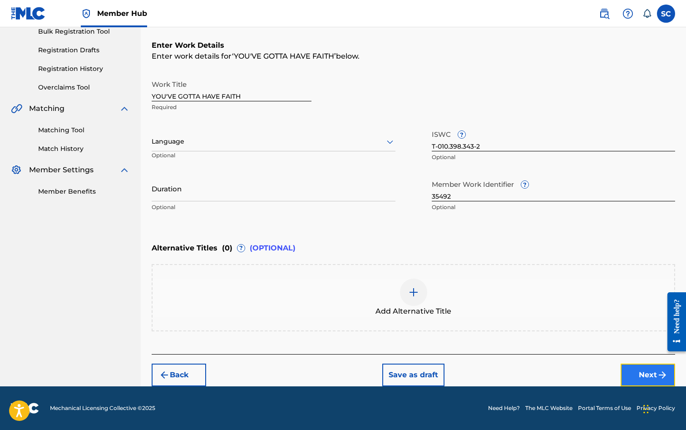
click at [601, 374] on button "Next" at bounding box center [648, 374] width 55 height 23
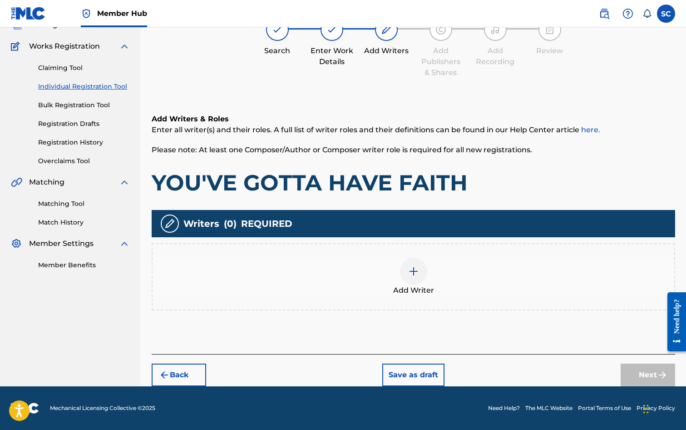
scroll to position [41, 0]
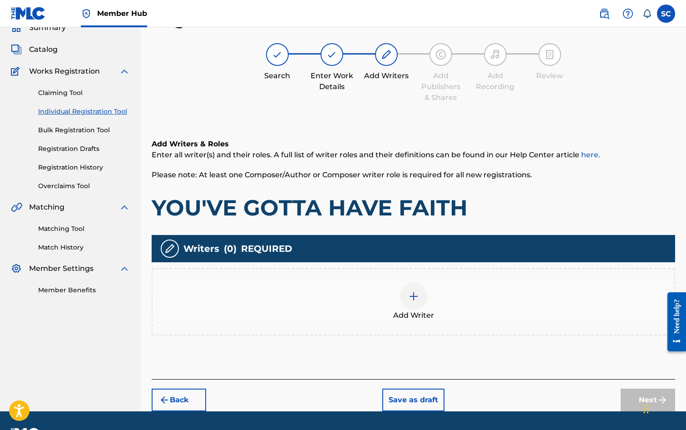
click at [414, 295] on img at bounding box center [413, 296] width 11 height 11
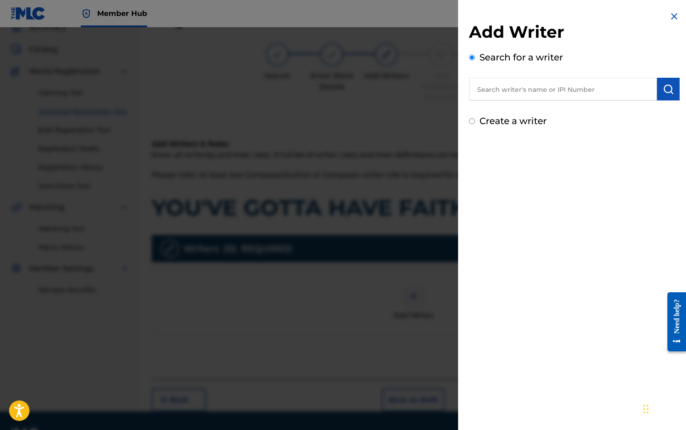
click at [507, 94] on input "text" at bounding box center [563, 89] width 188 height 23
type input "[PERSON_NAME]"
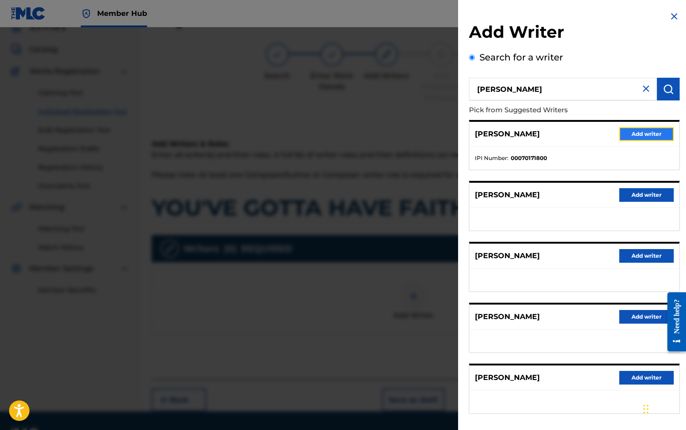
click at [601, 134] on button "Add writer" at bounding box center [647, 134] width 55 height 14
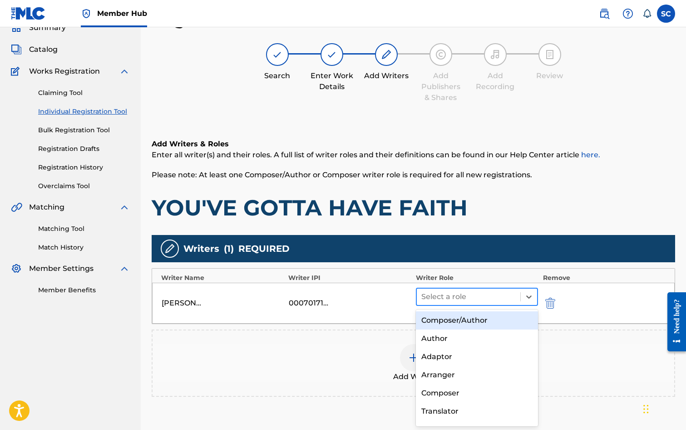
click at [448, 296] on div at bounding box center [468, 296] width 95 height 13
click at [445, 317] on div "Composer/Author" at bounding box center [477, 320] width 123 height 18
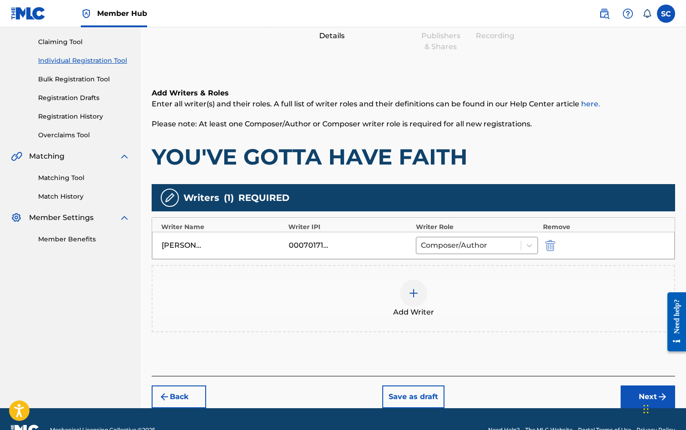
scroll to position [114, 0]
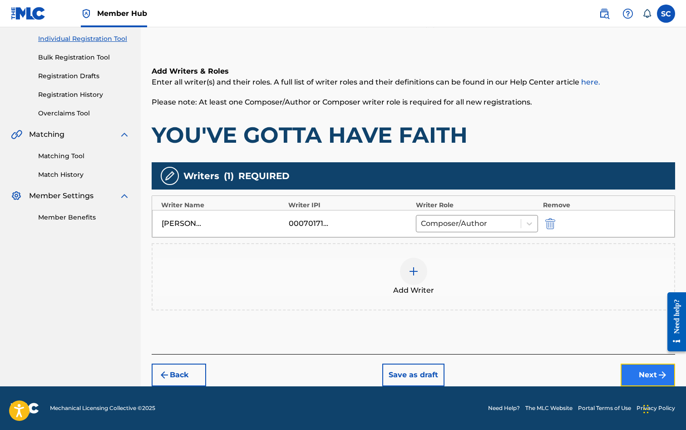
click at [601, 371] on button "Next" at bounding box center [648, 374] width 55 height 23
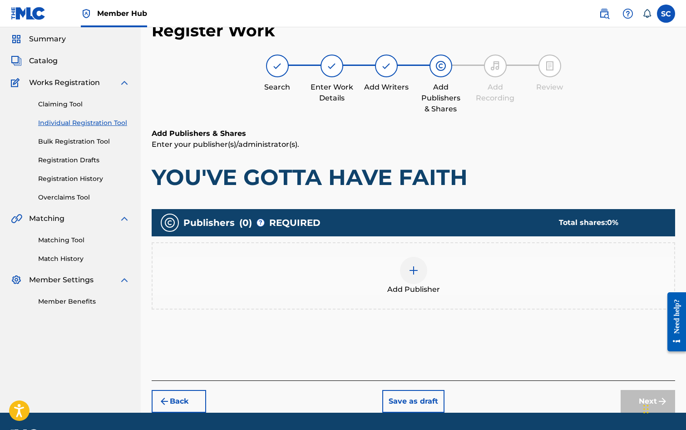
scroll to position [41, 0]
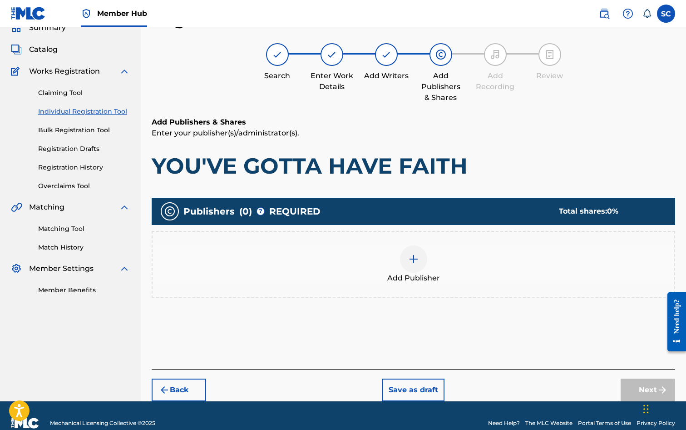
click at [415, 263] on img at bounding box center [413, 258] width 11 height 11
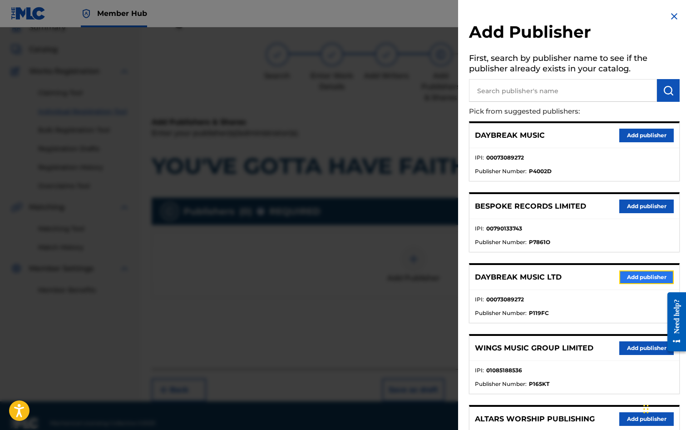
click at [601, 273] on button "Add publisher" at bounding box center [647, 277] width 55 height 14
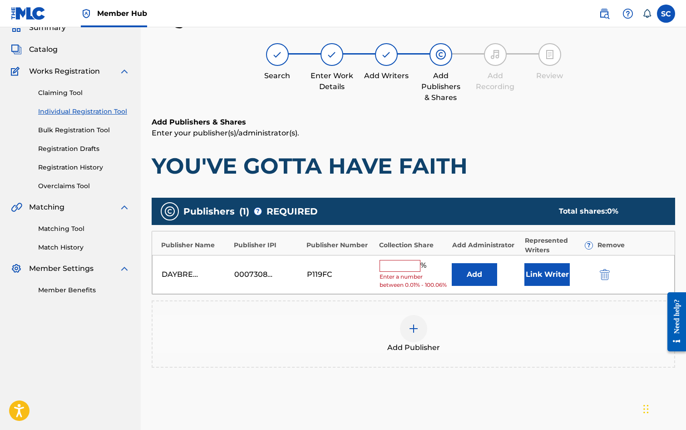
click at [390, 266] on input "text" at bounding box center [400, 266] width 41 height 12
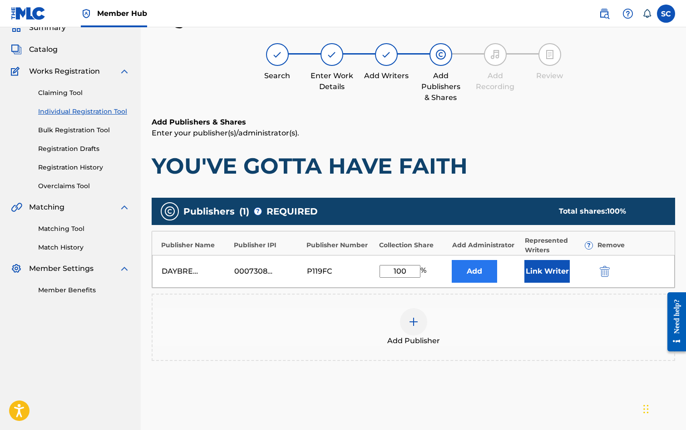
type input "100"
click at [473, 270] on button "Add" at bounding box center [474, 271] width 45 height 23
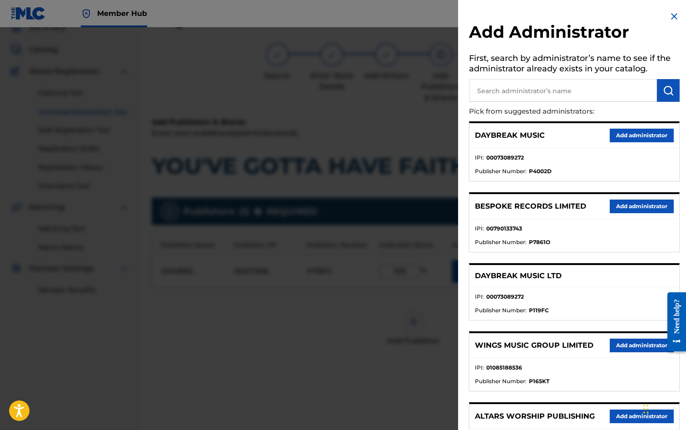
click at [494, 90] on input "text" at bounding box center [563, 90] width 188 height 23
type input "SONG SOLUTIONS"
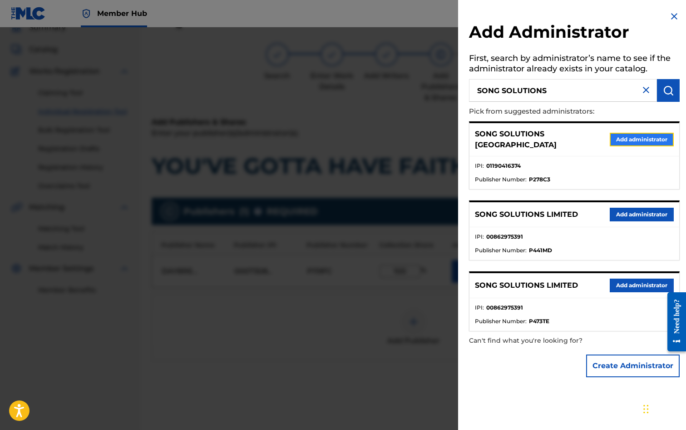
click at [601, 134] on button "Add administrator" at bounding box center [642, 140] width 64 height 14
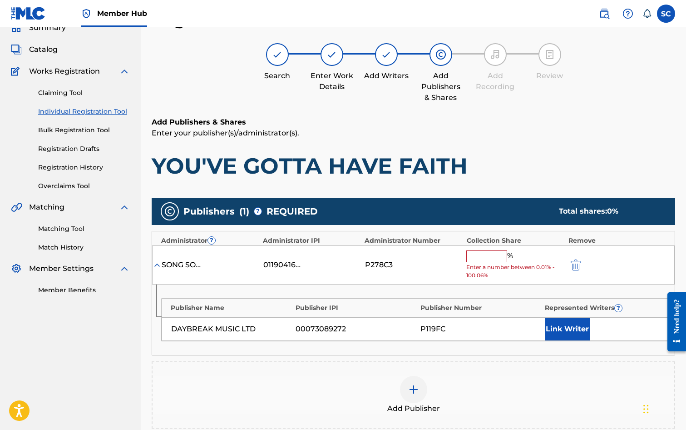
click at [475, 255] on input "text" at bounding box center [486, 256] width 41 height 12
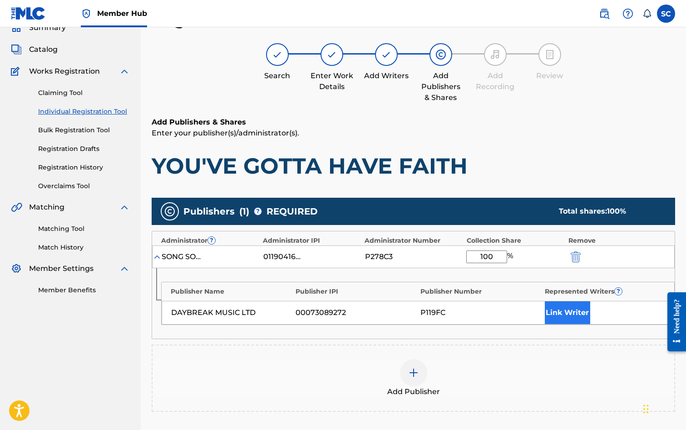
type input "100"
click at [557, 314] on button "Link Writer" at bounding box center [567, 312] width 45 height 23
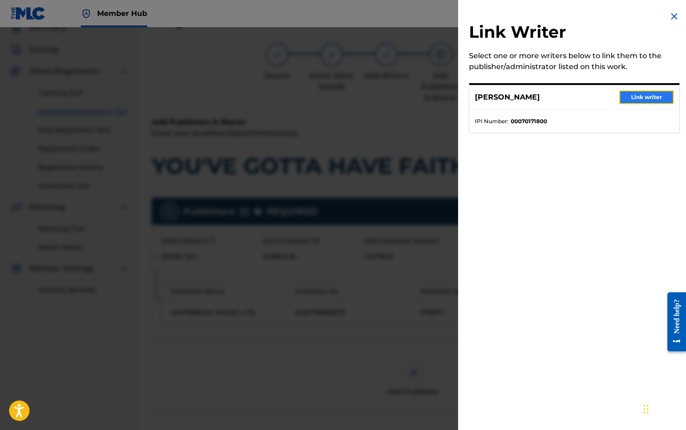
click at [601, 95] on button "Link writer" at bounding box center [647, 97] width 55 height 14
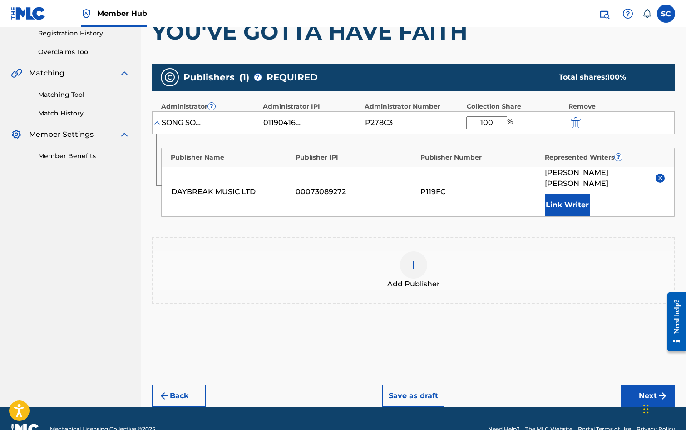
scroll to position [185, 0]
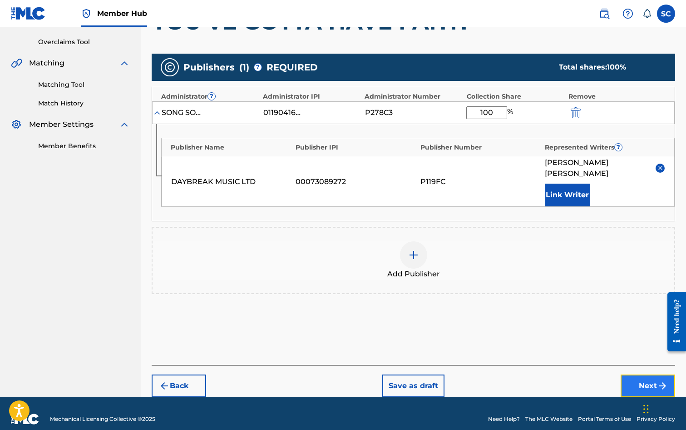
click at [601, 374] on button "Next" at bounding box center [648, 385] width 55 height 23
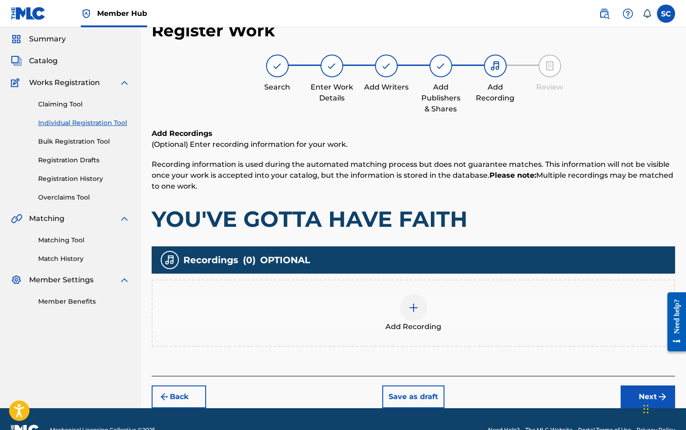
scroll to position [41, 0]
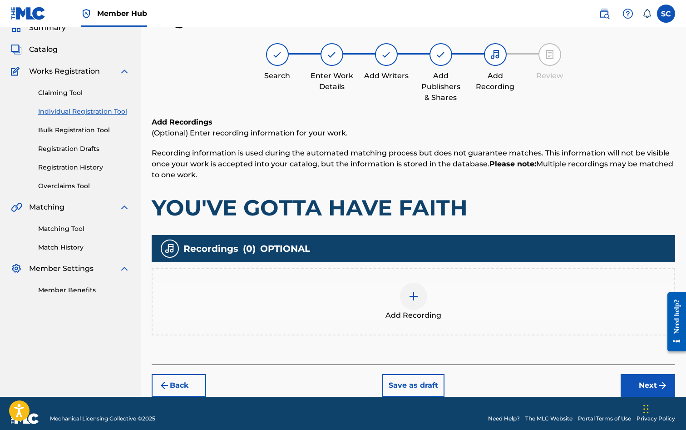
click at [415, 298] on img at bounding box center [413, 296] width 11 height 11
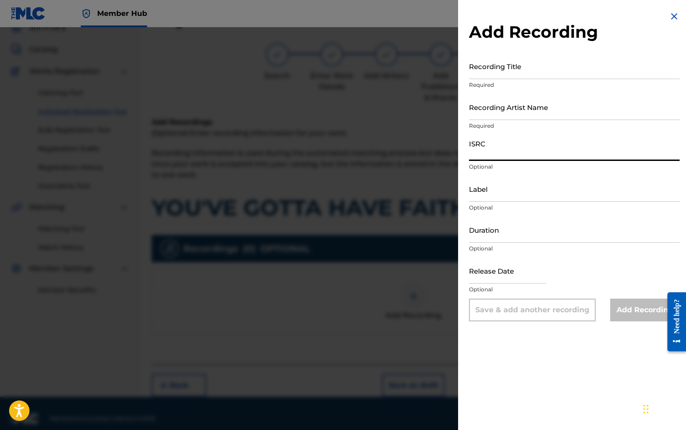
click at [501, 146] on input "ISRC" at bounding box center [574, 148] width 211 height 26
paste input "GBDPR0047512"
type input "GBDPR0047512"
click at [487, 69] on input "Recording Title" at bounding box center [574, 66] width 211 height 26
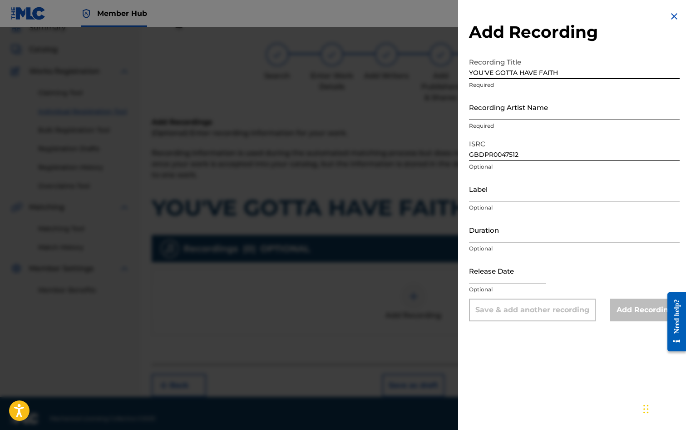
type input "YOU'VE GOTTA HAVE FAITH"
click at [496, 104] on input "Recording Artist Name" at bounding box center [574, 107] width 211 height 26
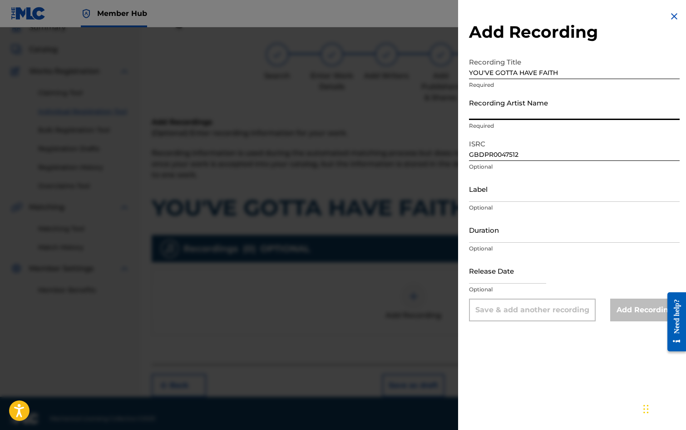
type input "[PERSON_NAME]"
type input "[DATE]"
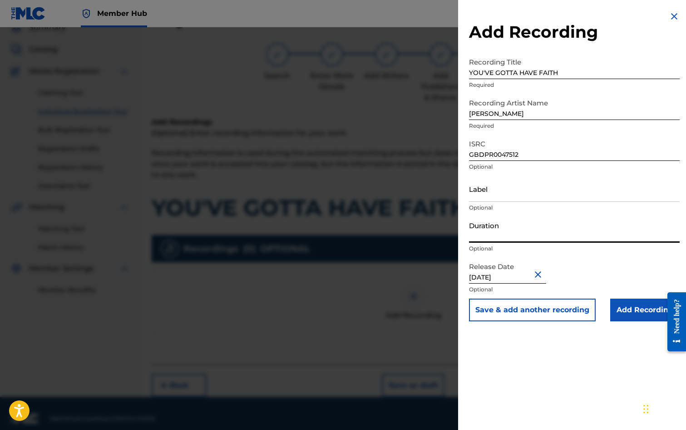
click at [512, 228] on input "Duration" at bounding box center [574, 230] width 211 height 26
type input "02:47"
click at [601, 307] on input "Add Recording" at bounding box center [644, 309] width 69 height 23
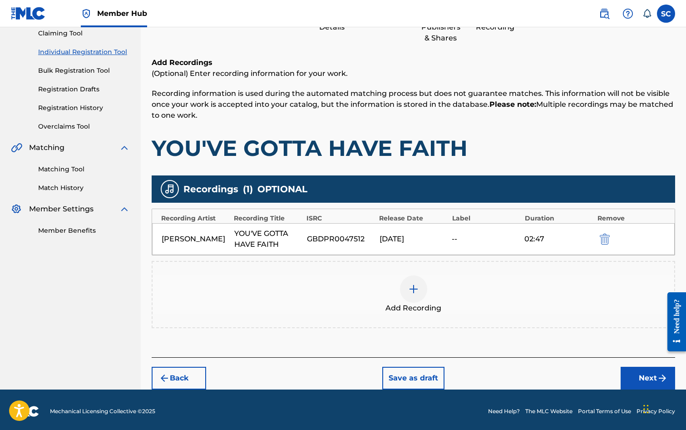
scroll to position [102, 0]
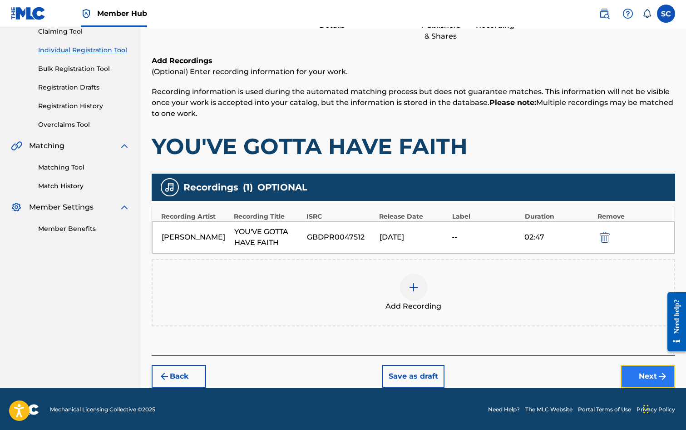
click at [601, 372] on button "Next" at bounding box center [648, 376] width 55 height 23
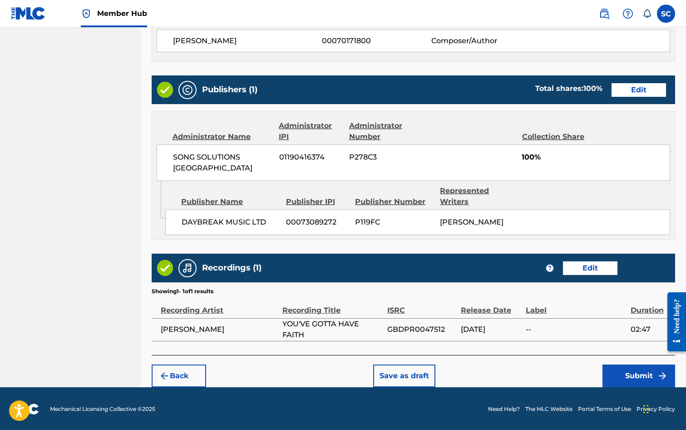
scroll to position [410, 0]
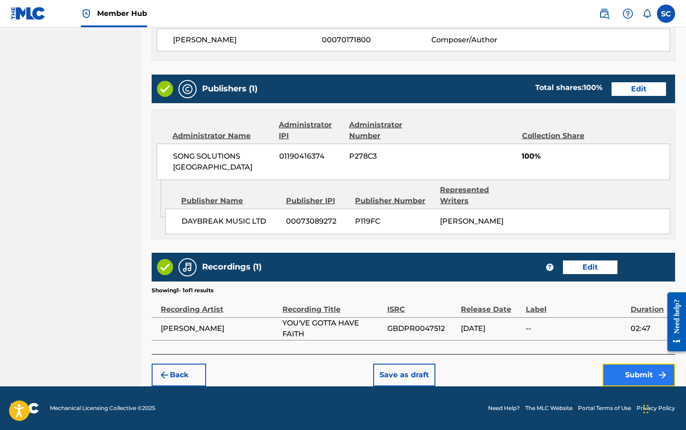
click at [601, 372] on button "Submit" at bounding box center [639, 374] width 73 height 23
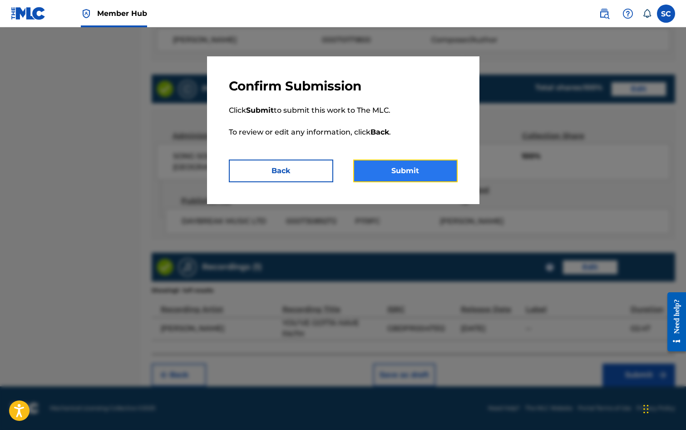
click at [394, 168] on button "Submit" at bounding box center [405, 170] width 104 height 23
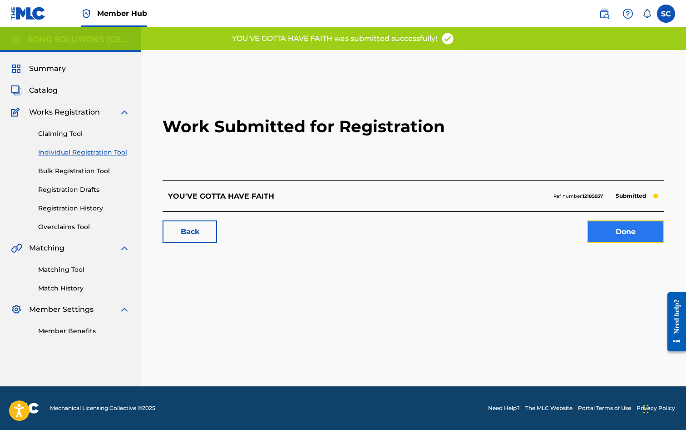
click at [601, 227] on link "Done" at bounding box center [625, 231] width 77 height 23
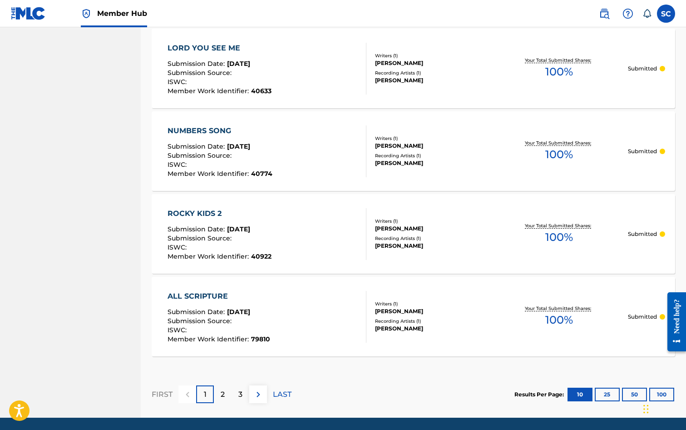
scroll to position [791, 0]
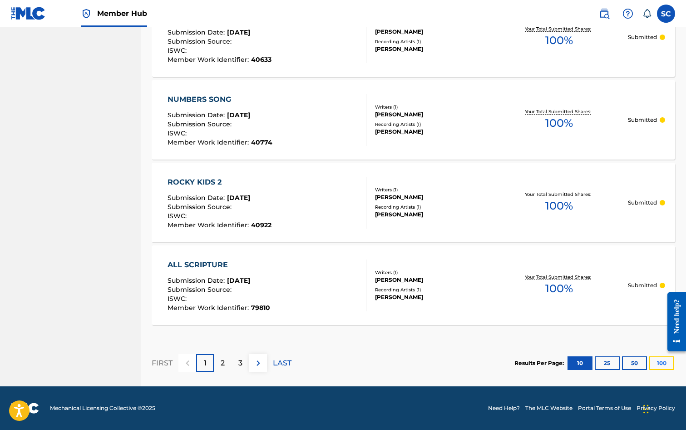
click at [601, 362] on button "100" at bounding box center [661, 363] width 25 height 14
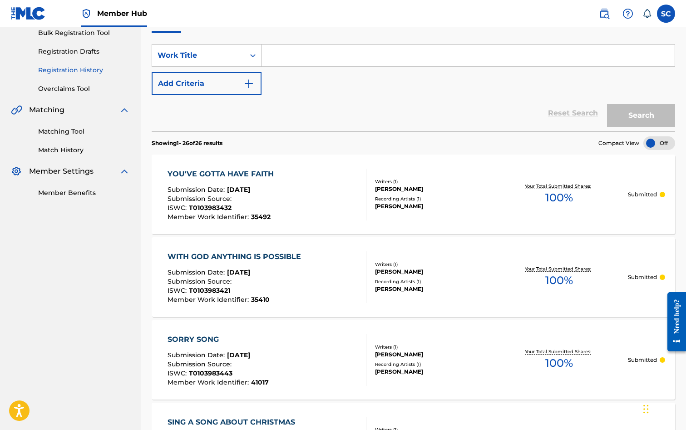
scroll to position [136, 0]
